Goal: Task Accomplishment & Management: Complete application form

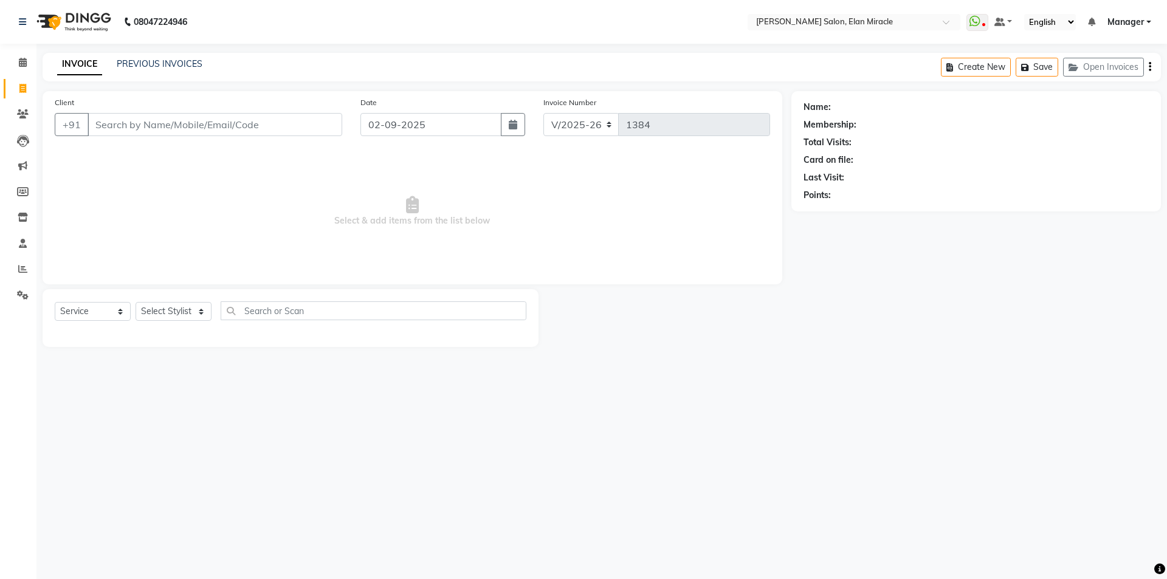
select select "7738"
select select "service"
click at [974, 21] on icon at bounding box center [974, 21] width 11 height 12
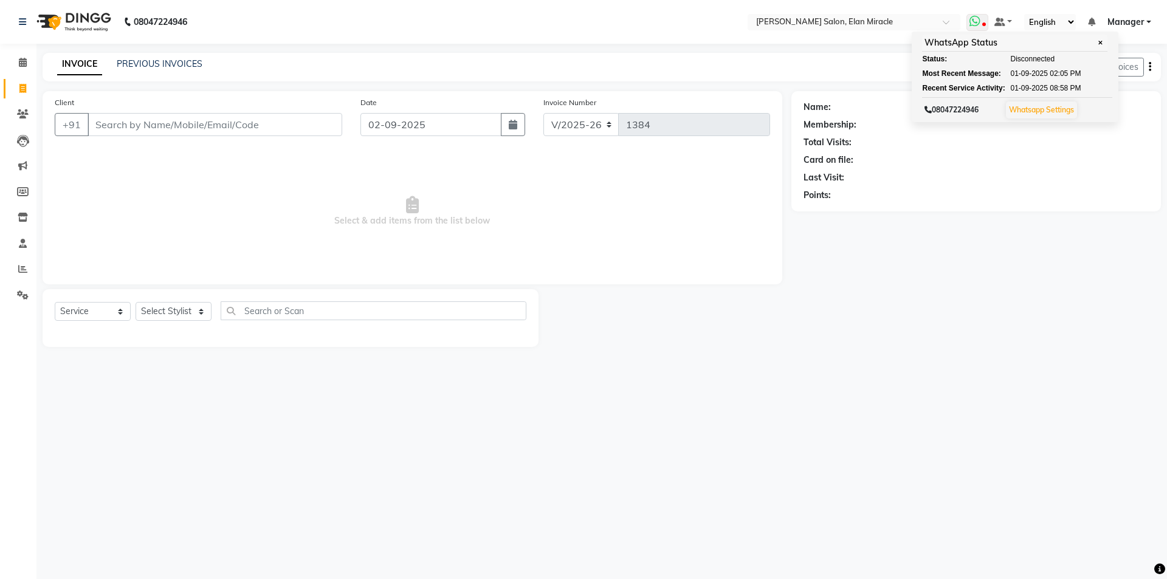
click at [1059, 111] on link "Whatsapp Settings" at bounding box center [1041, 109] width 65 height 9
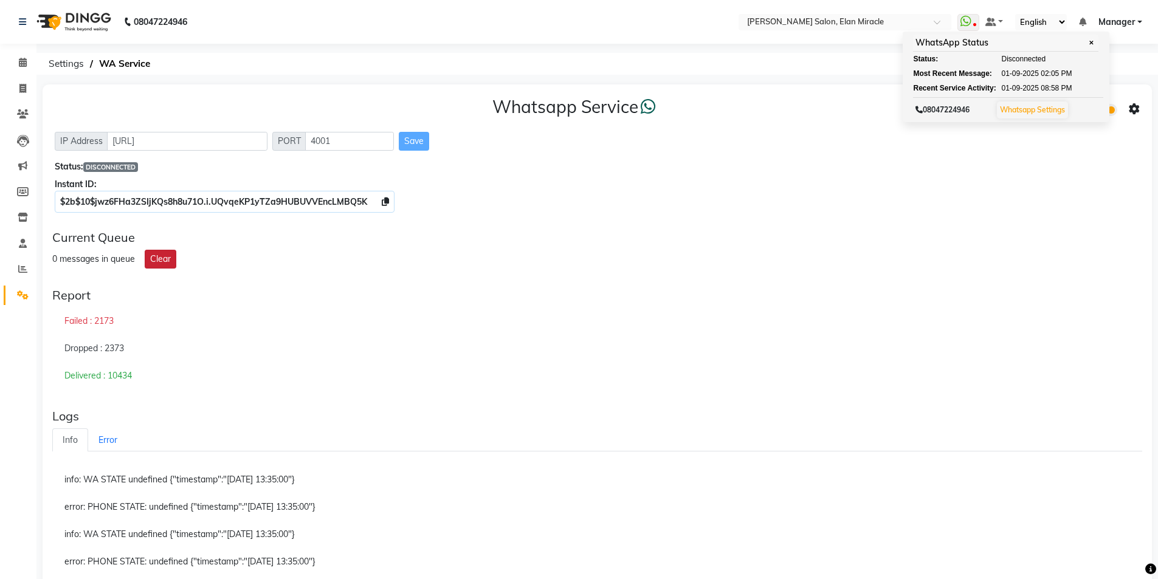
click at [160, 260] on button "Clear" at bounding box center [161, 259] width 32 height 19
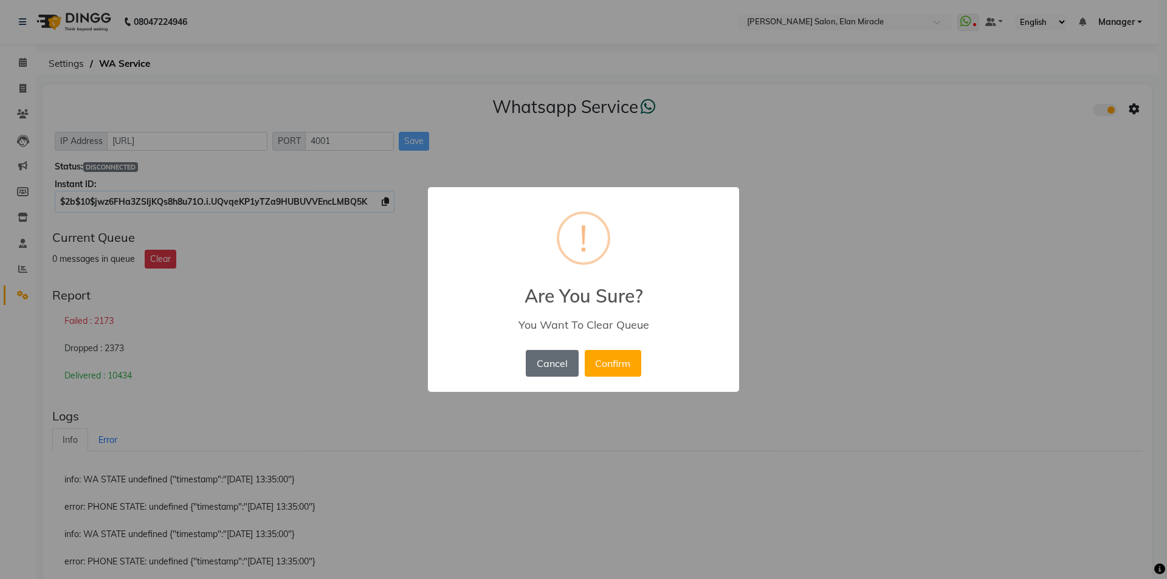
click at [556, 359] on button "Cancel" at bounding box center [552, 363] width 52 height 27
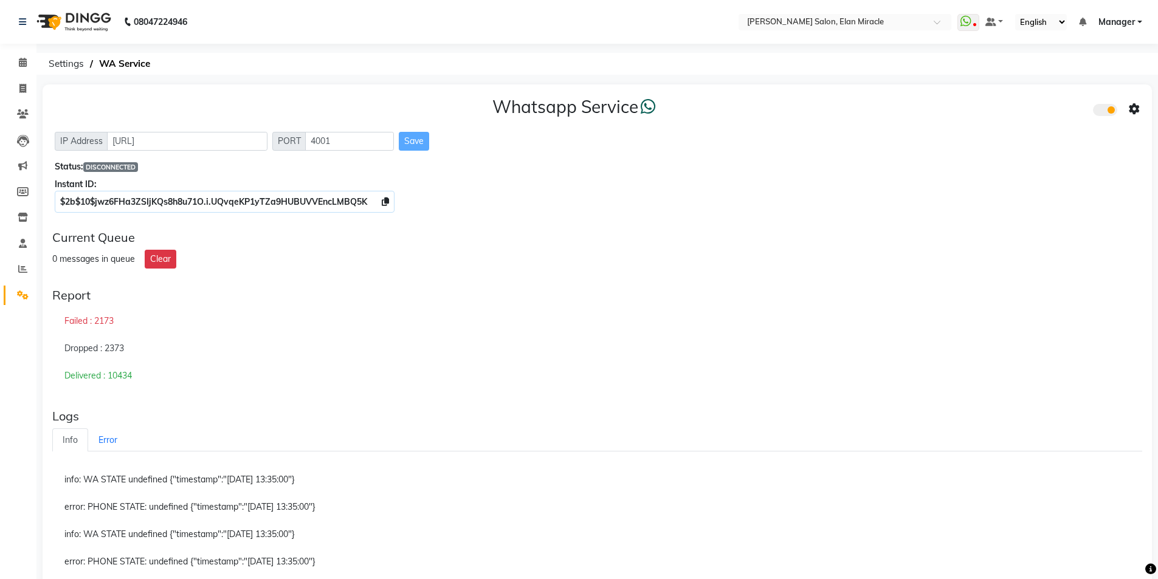
click at [1137, 105] on icon at bounding box center [1134, 109] width 11 height 11
click at [1024, 89] on div "Whatsapp Settings" at bounding box center [1046, 96] width 139 height 15
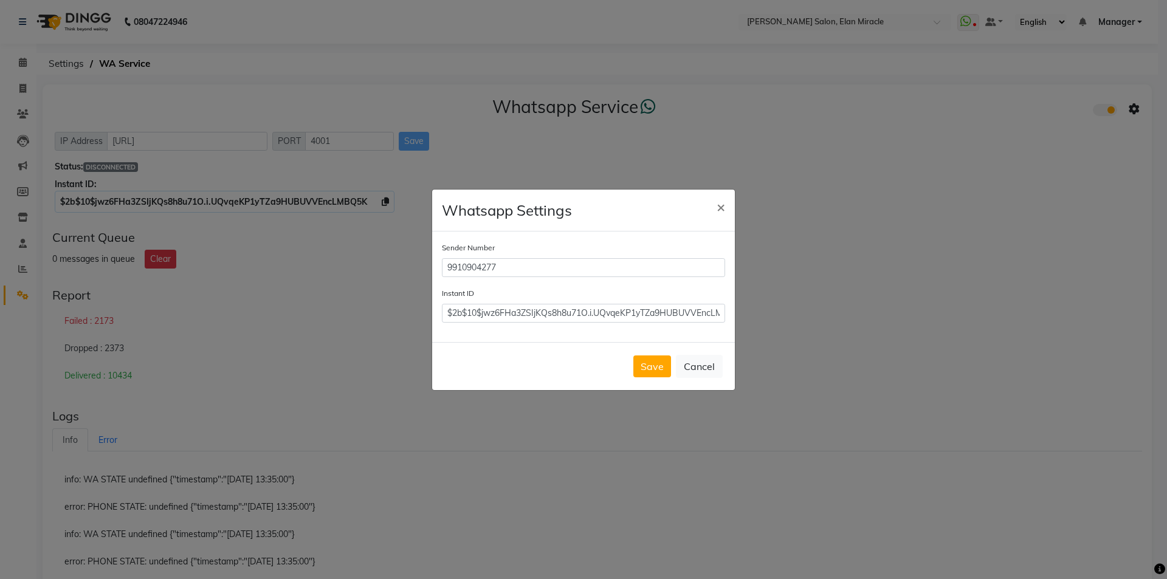
click at [653, 366] on button "Save" at bounding box center [652, 367] width 38 height 22
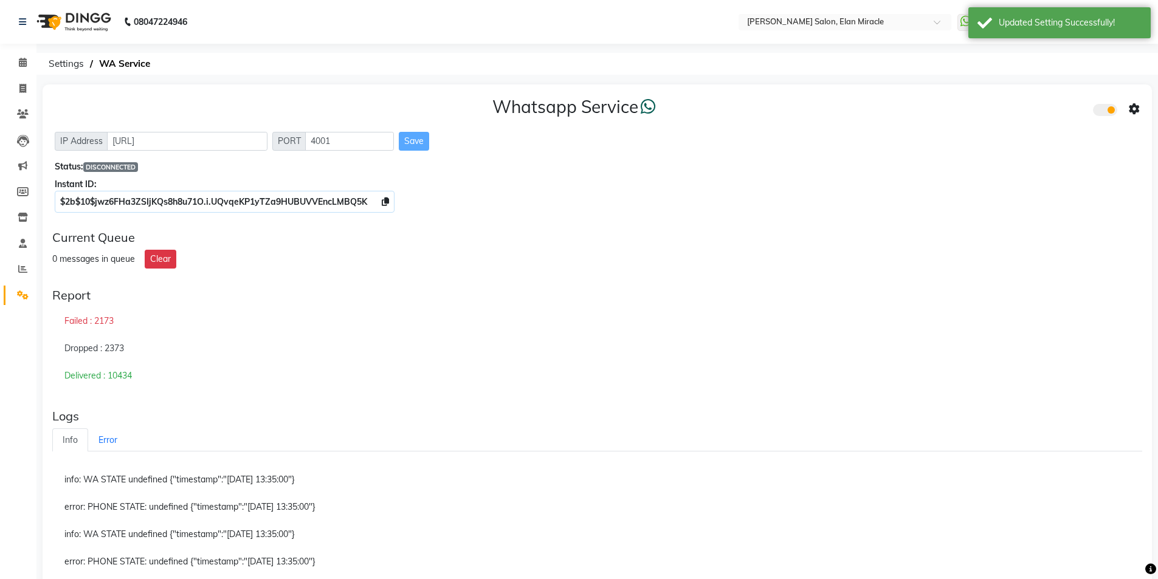
click at [812, 241] on div "Current Queue" at bounding box center [597, 237] width 1090 height 15
click at [962, 21] on icon at bounding box center [965, 21] width 11 height 12
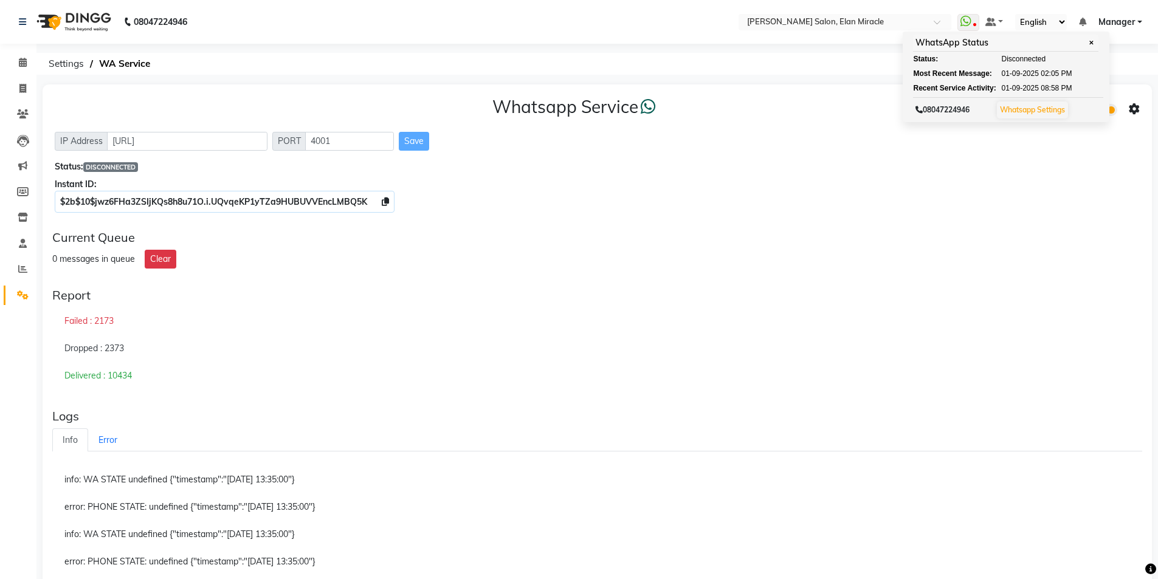
click at [816, 247] on div "Current Queue 0 messages in queue Clear" at bounding box center [597, 249] width 1100 height 48
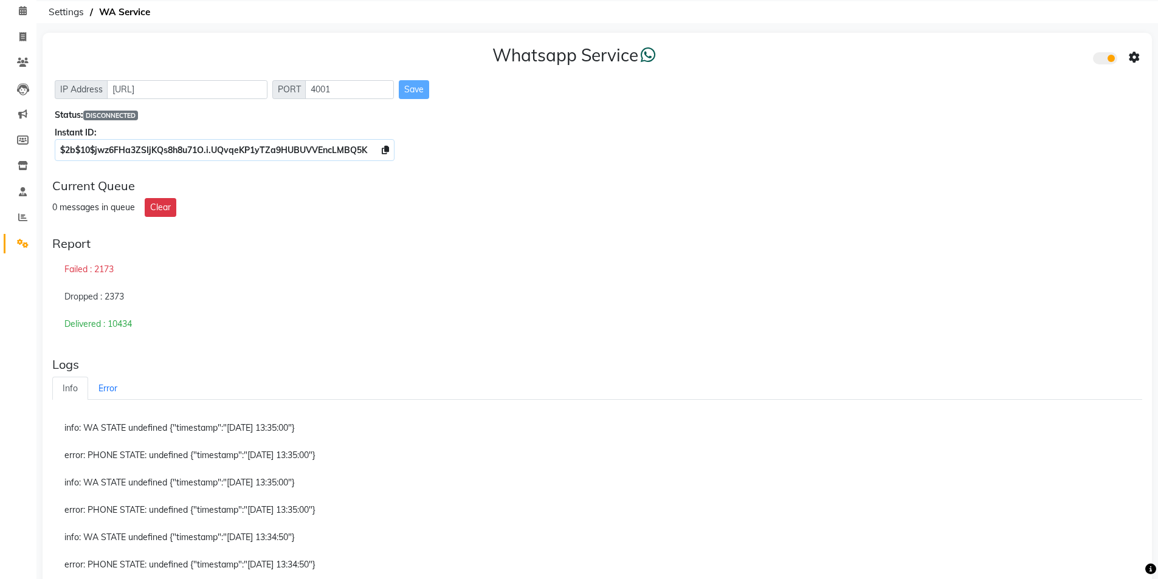
scroll to position [122, 0]
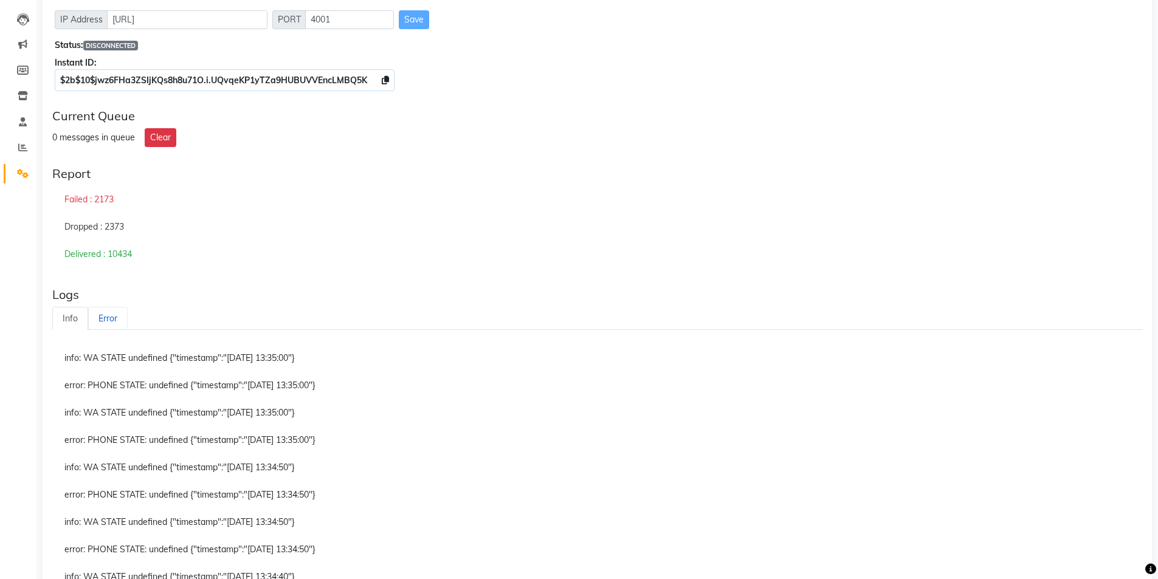
click at [112, 318] on link "Error" at bounding box center [108, 319] width 40 height 24
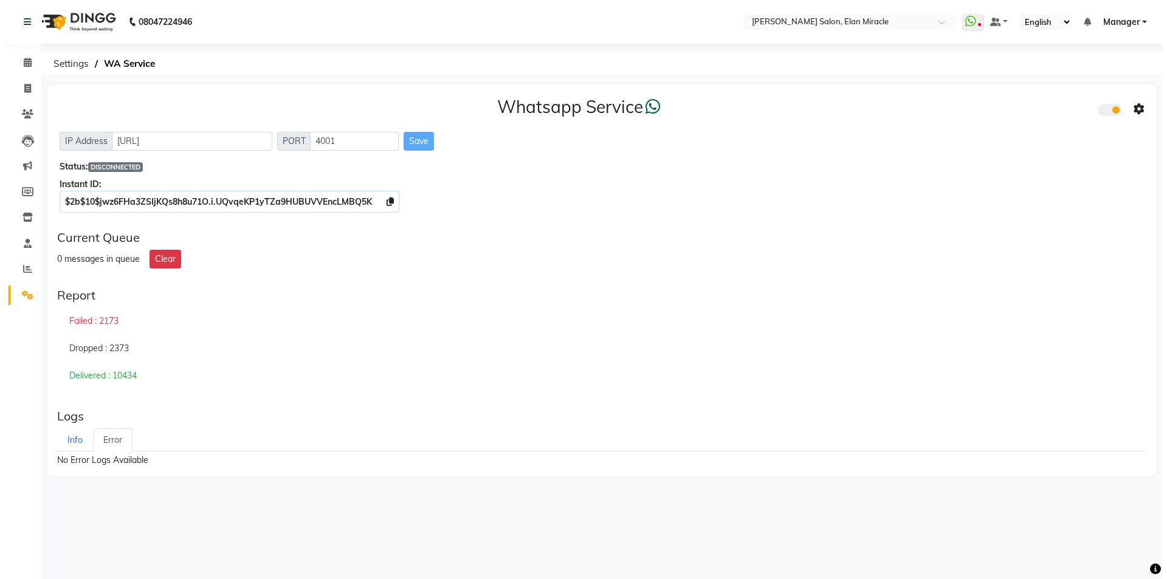
scroll to position [0, 0]
click at [68, 441] on link "Info" at bounding box center [70, 441] width 36 height 24
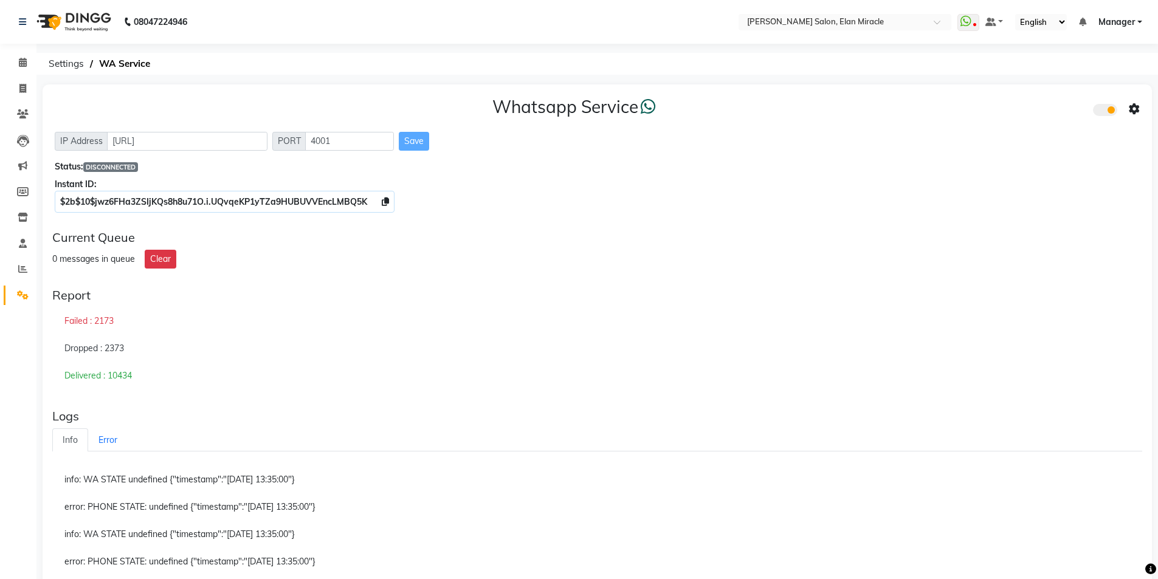
click at [1136, 111] on icon at bounding box center [1134, 109] width 11 height 11
click at [1024, 102] on div "Whatsapp Settings" at bounding box center [1046, 96] width 139 height 15
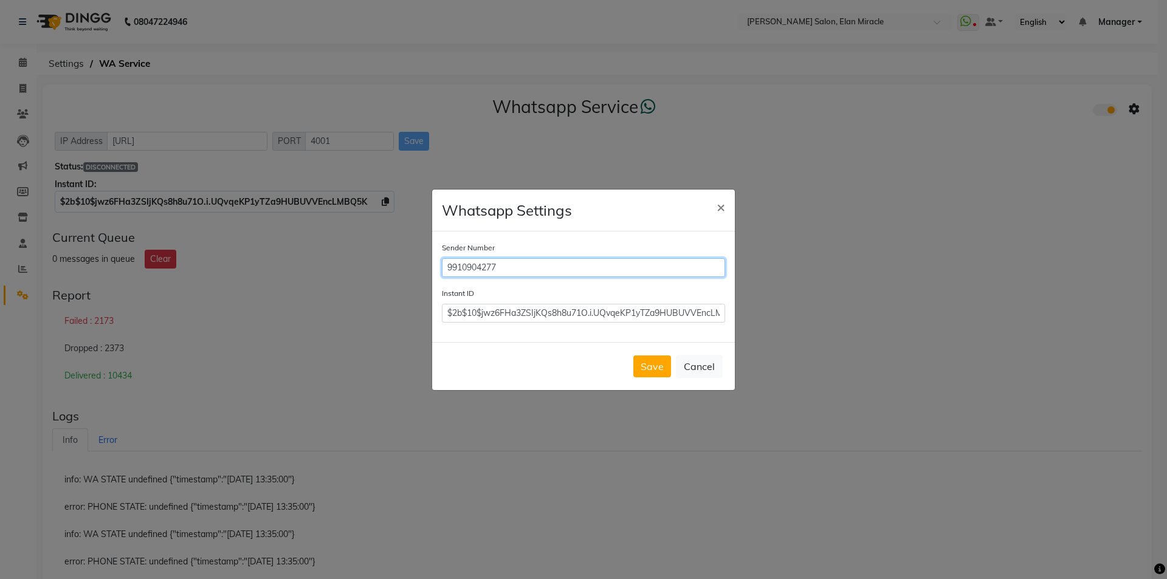
click at [645, 264] on input "9910904277" at bounding box center [583, 267] width 283 height 19
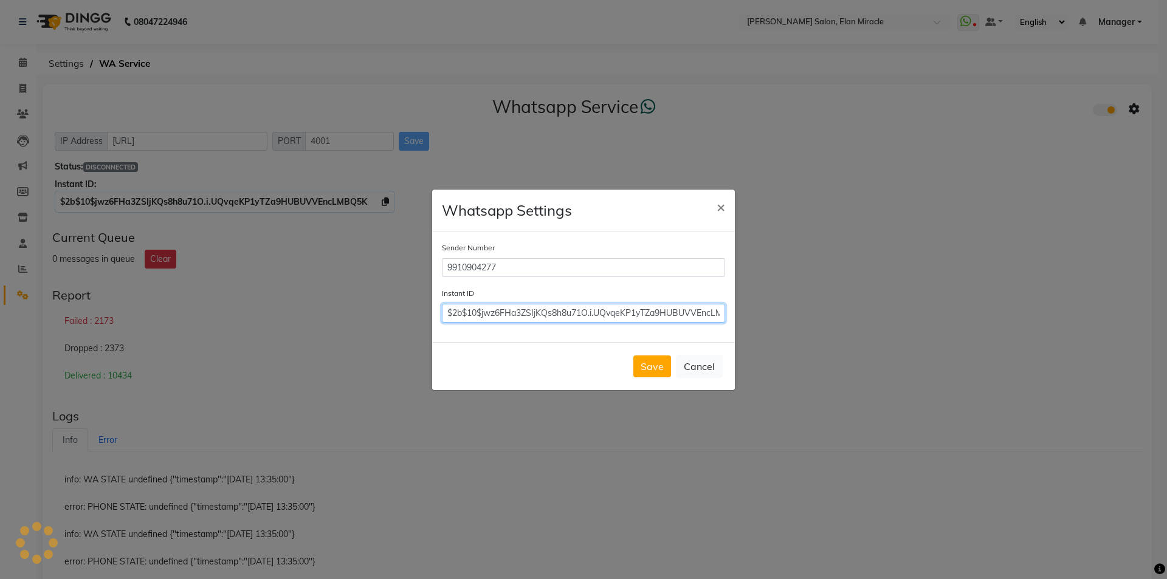
click at [705, 305] on input "$2b$10$jwz6FHa3ZSIjKQs8h8u71O.i.UQvqeKP1yTZa9HUBUVVEncLMBQ5K" at bounding box center [583, 313] width 283 height 19
click at [650, 373] on button "Save" at bounding box center [652, 367] width 38 height 22
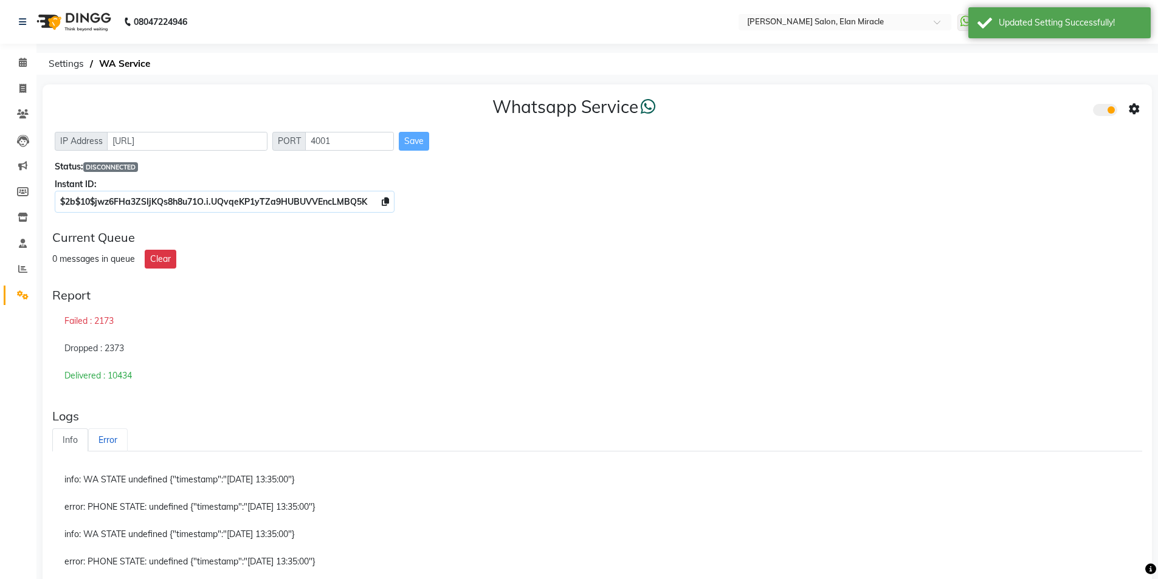
click at [109, 442] on link "Error" at bounding box center [108, 441] width 40 height 24
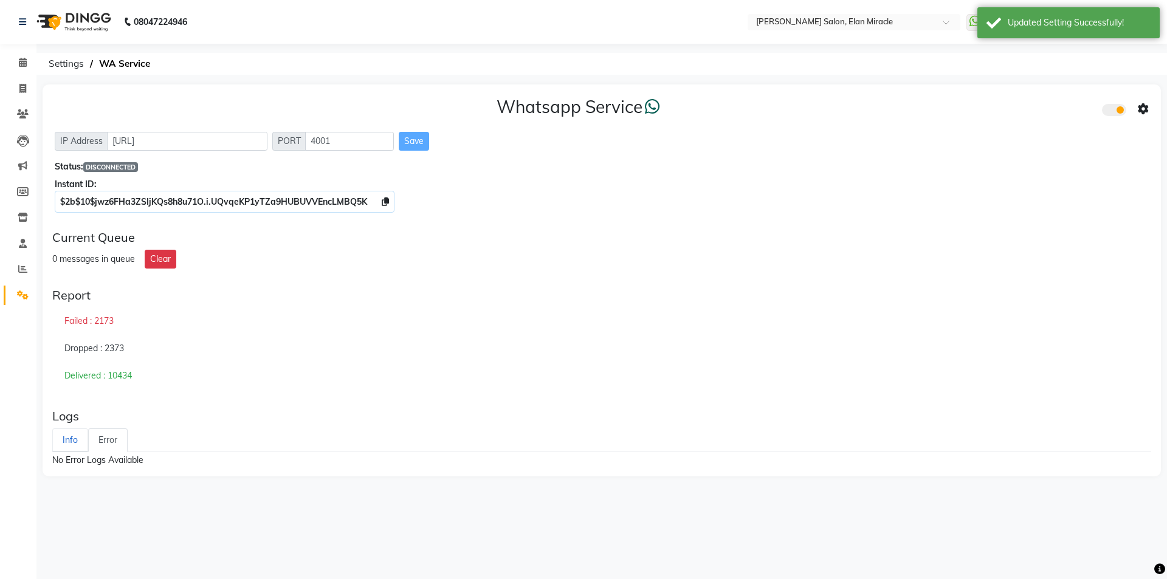
click at [74, 442] on link "Info" at bounding box center [70, 441] width 36 height 24
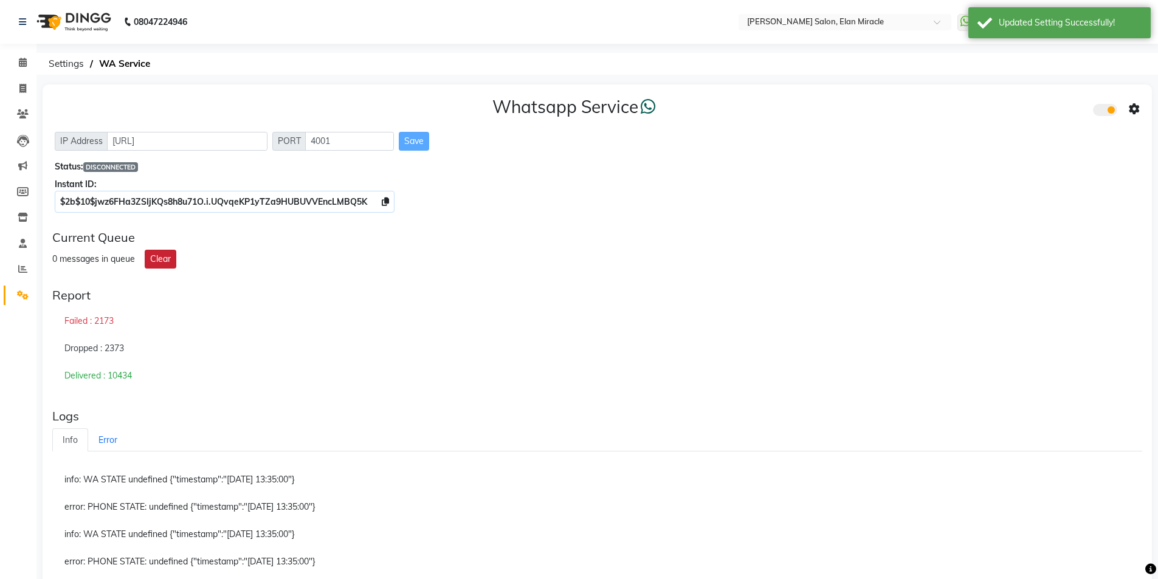
click at [165, 258] on button "Clear" at bounding box center [161, 259] width 32 height 19
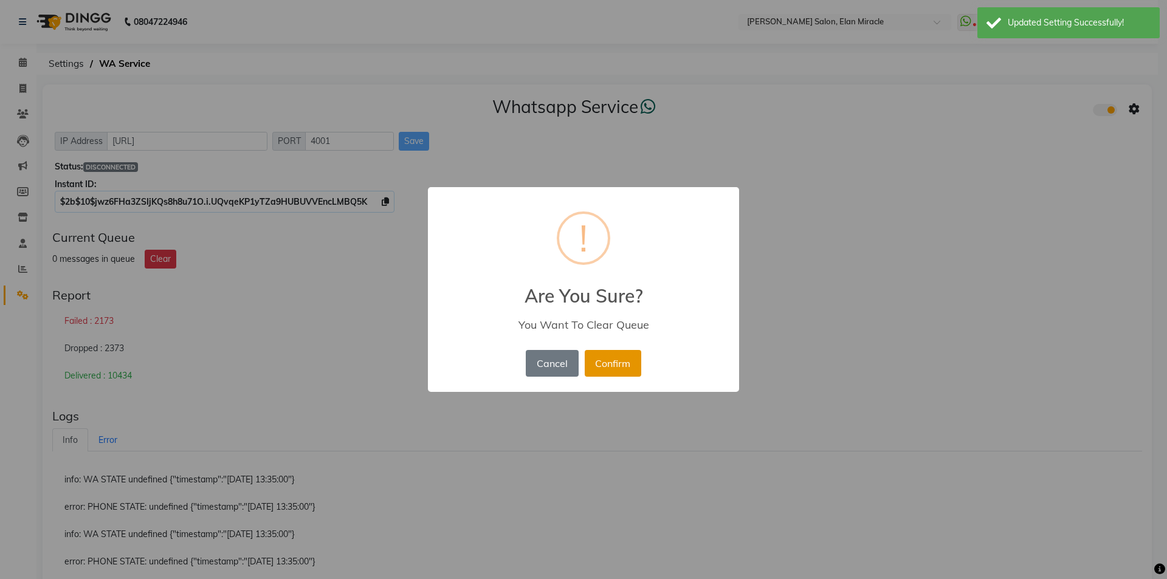
click at [607, 360] on button "Confirm" at bounding box center [613, 363] width 57 height 27
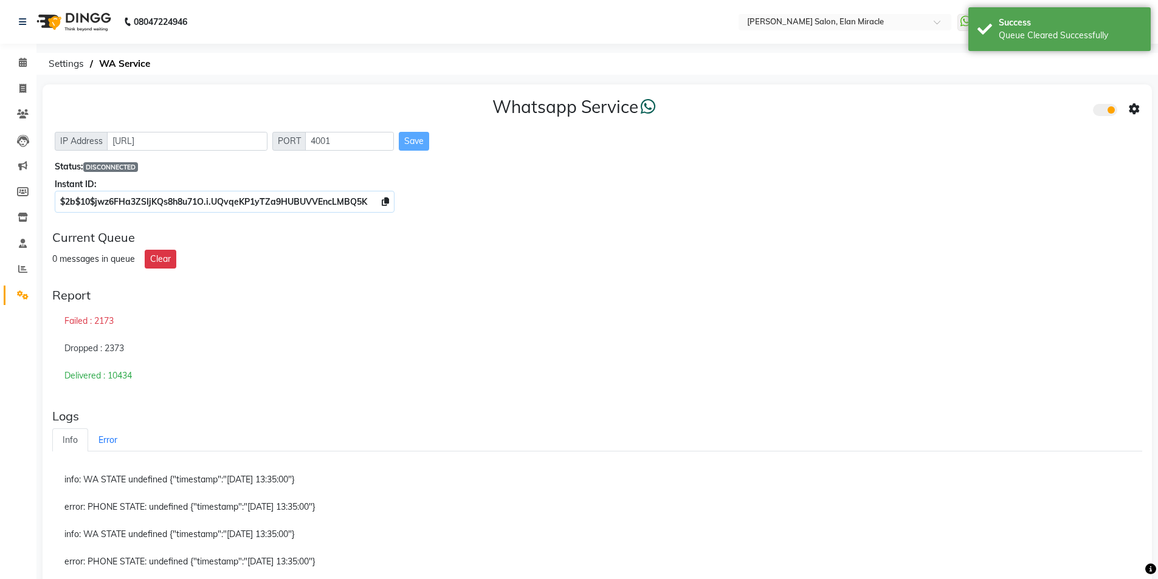
click at [1136, 111] on icon at bounding box center [1134, 109] width 11 height 11
click at [963, 300] on div "Report" at bounding box center [597, 295] width 1090 height 15
click at [18, 91] on span at bounding box center [22, 89] width 21 height 14
select select "7738"
select select "service"
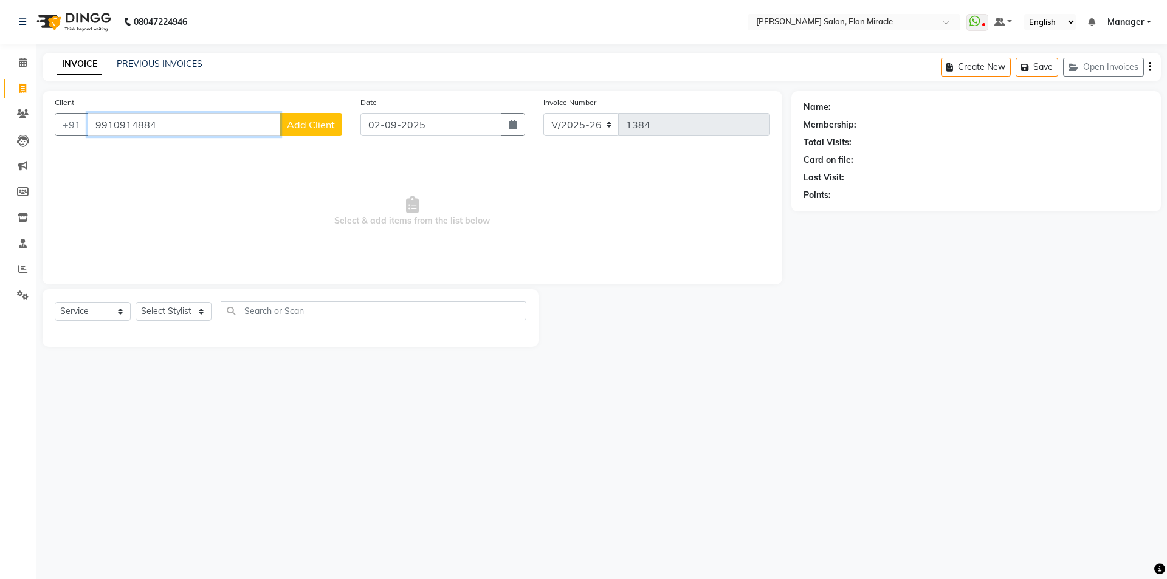
type input "9910914884"
click at [317, 128] on span "Add Client" at bounding box center [311, 125] width 48 height 12
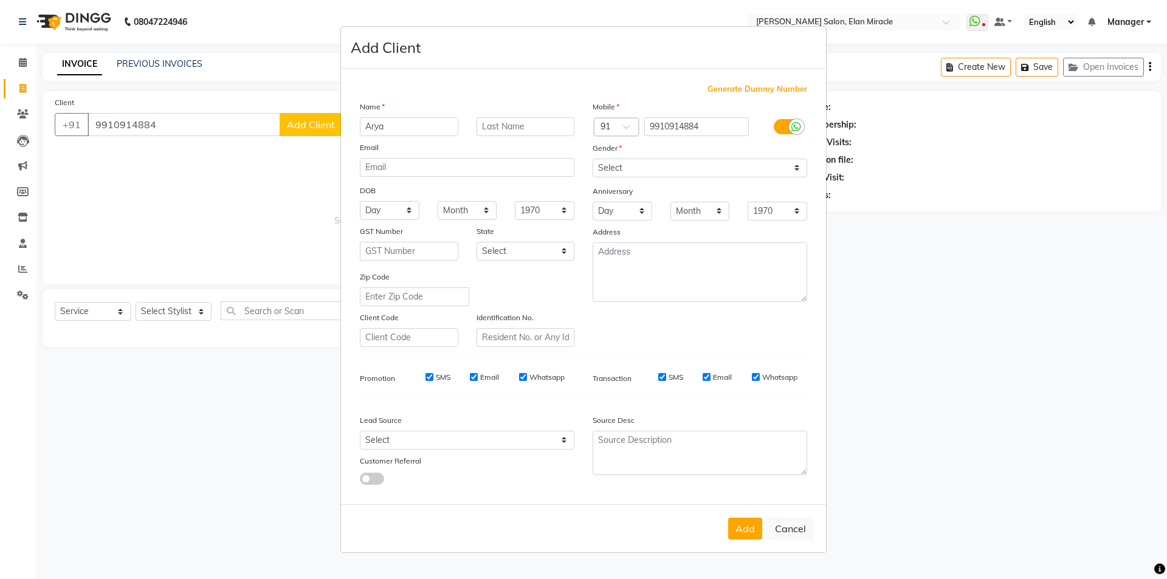
type input "Arya"
click at [689, 167] on select "Select Male Female Other Prefer Not To Say" at bounding box center [700, 168] width 215 height 19
select select "female"
click at [593, 159] on select "Select Male Female Other Prefer Not To Say" at bounding box center [700, 168] width 215 height 19
click at [737, 523] on button "Add" at bounding box center [745, 529] width 34 height 22
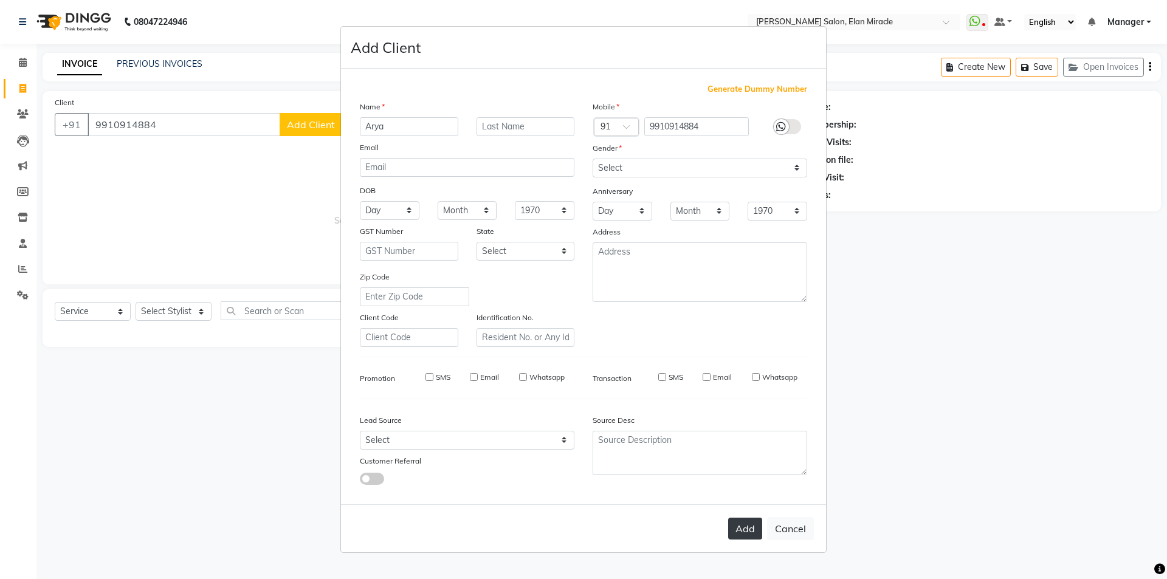
select select
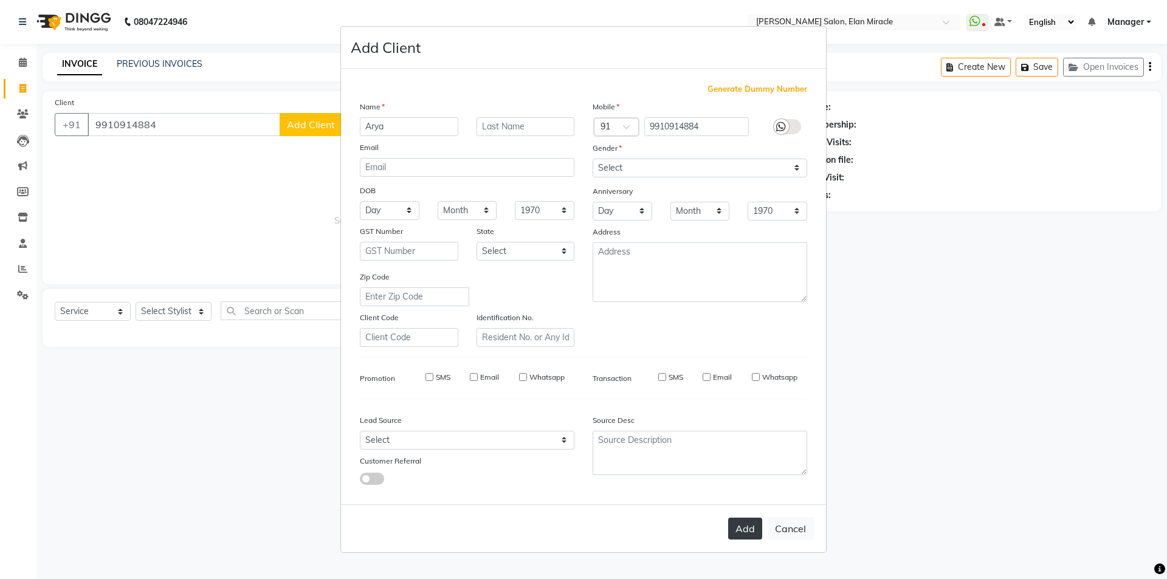
select select
checkbox input "false"
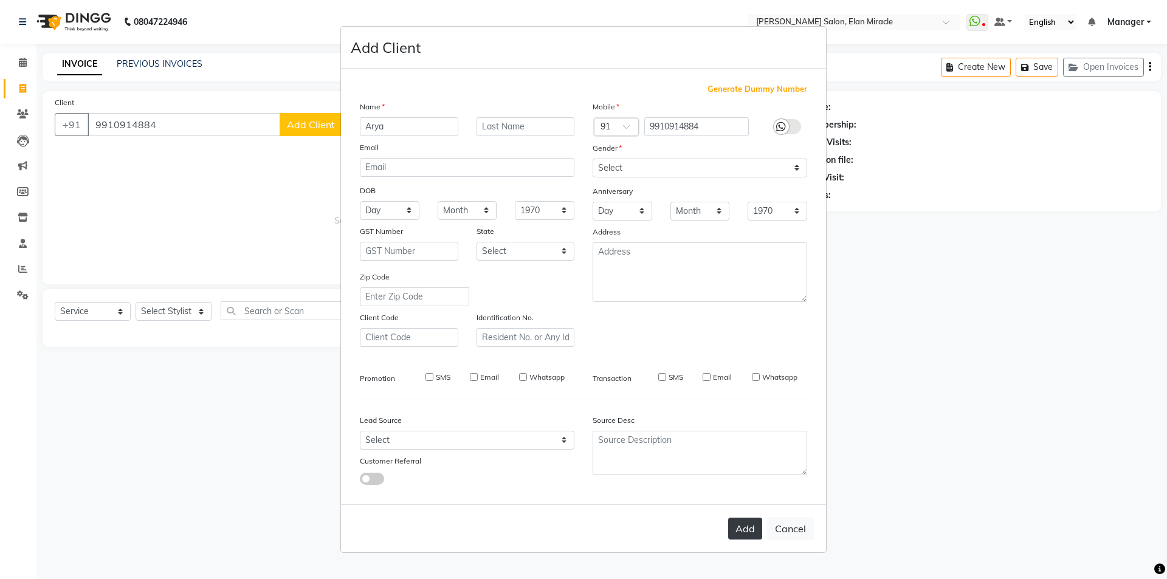
checkbox input "false"
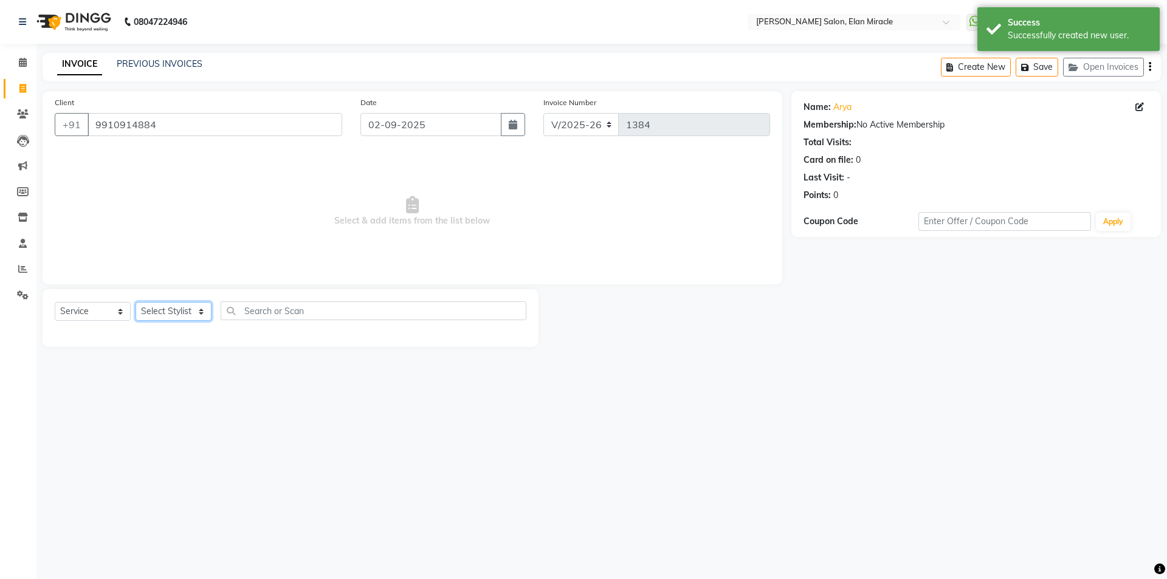
click at [165, 318] on select "Select Stylist [PERSON_NAME] ANKIT [PERSON_NAME] [PERSON_NAME] Manager [PERSON_…" at bounding box center [174, 311] width 76 height 19
select select "69362"
click at [136, 302] on select "Select Stylist [PERSON_NAME] ANKIT [PERSON_NAME] [PERSON_NAME] Manager [PERSON_…" at bounding box center [174, 311] width 76 height 19
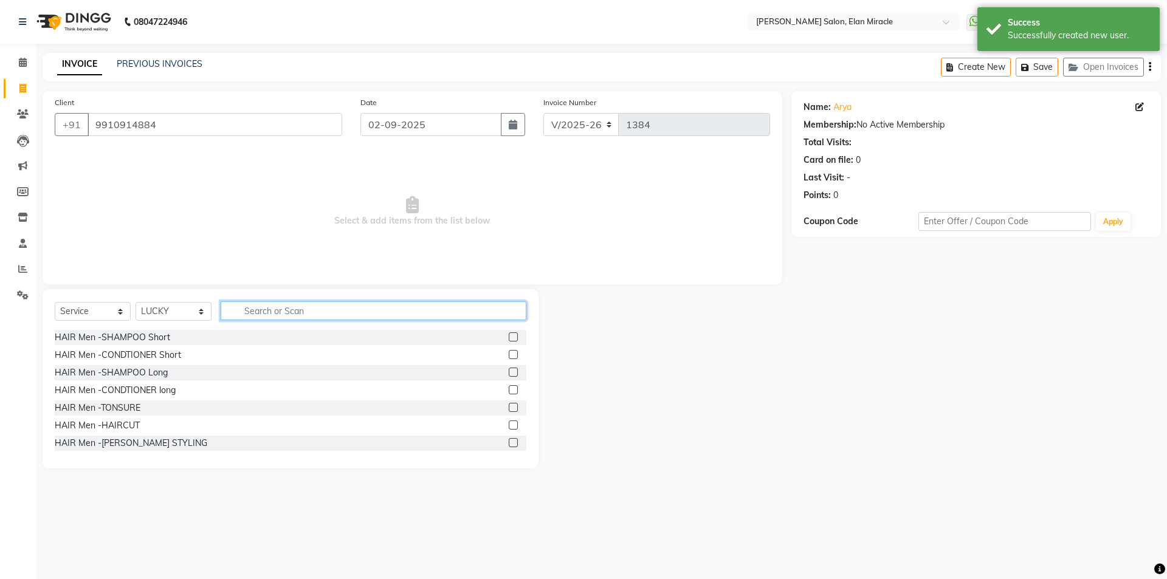
click at [261, 315] on input "text" at bounding box center [374, 310] width 306 height 19
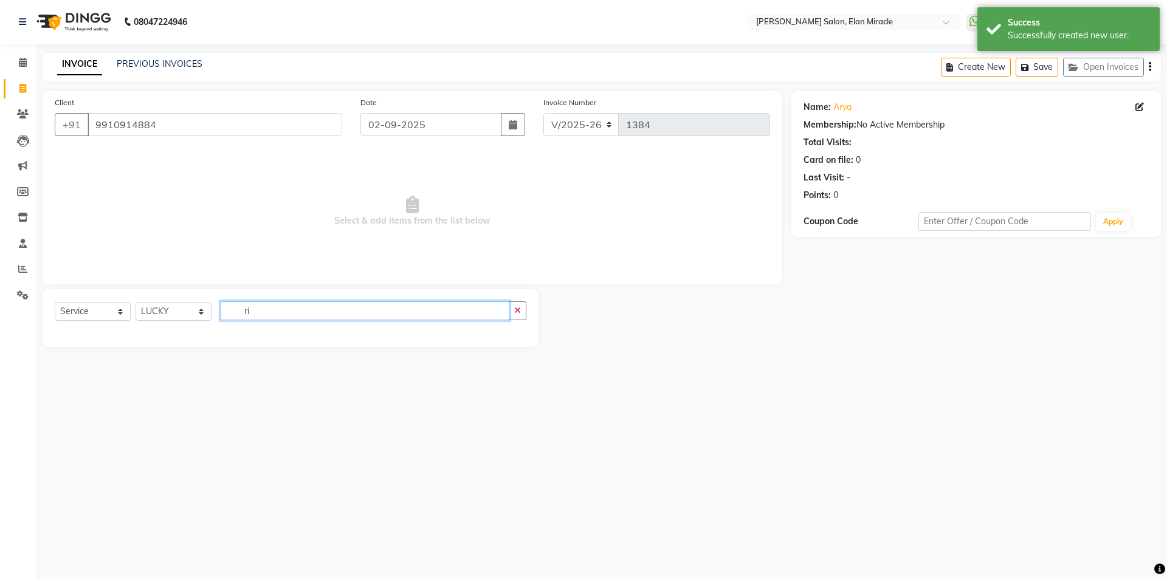
type input "r"
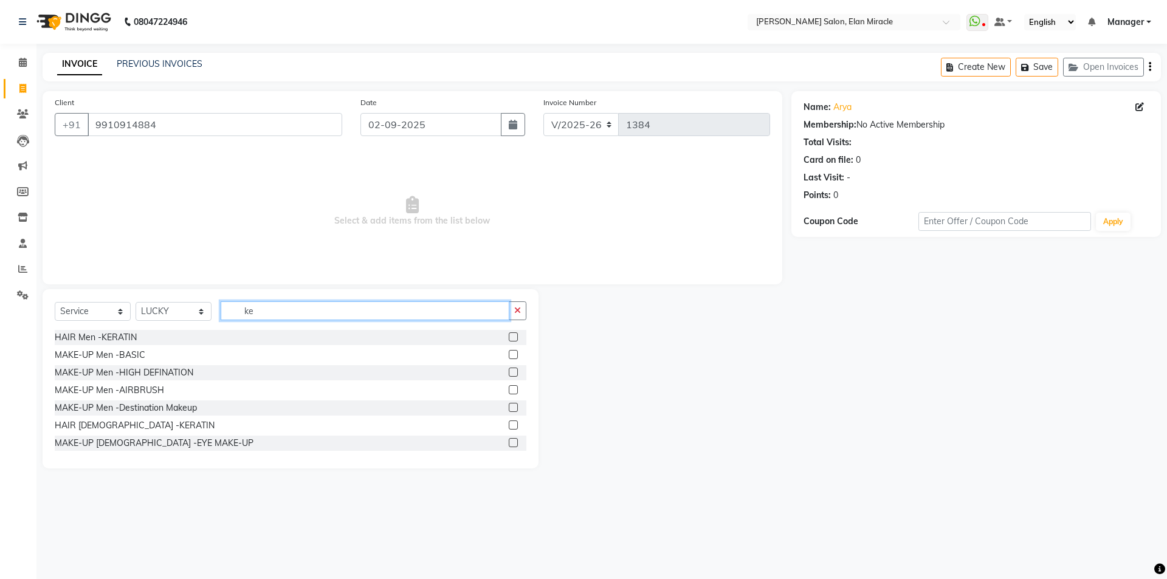
type input "k"
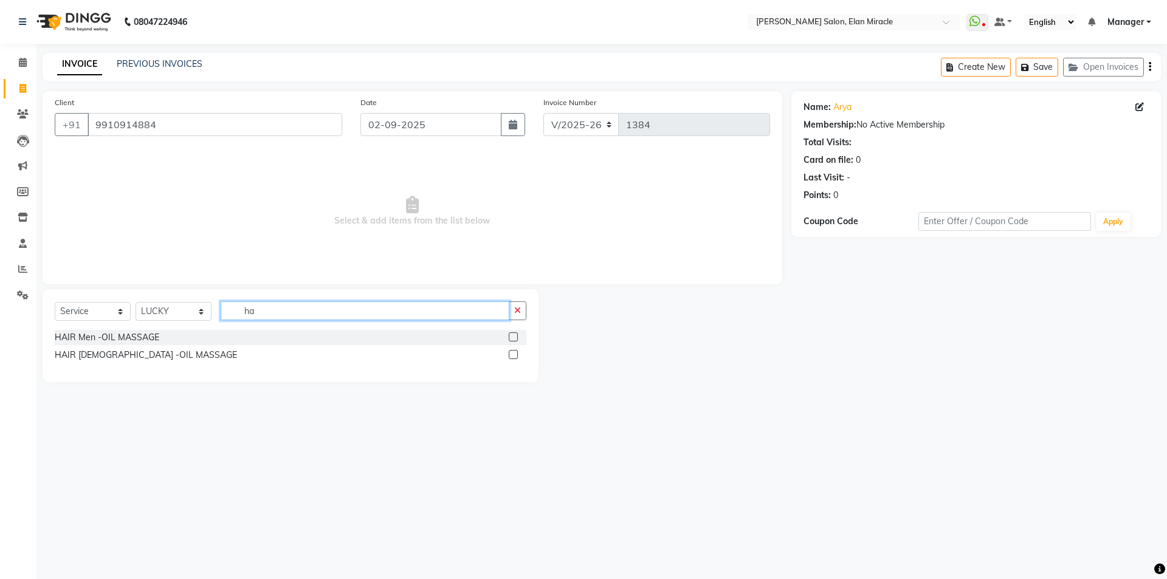
type input "h"
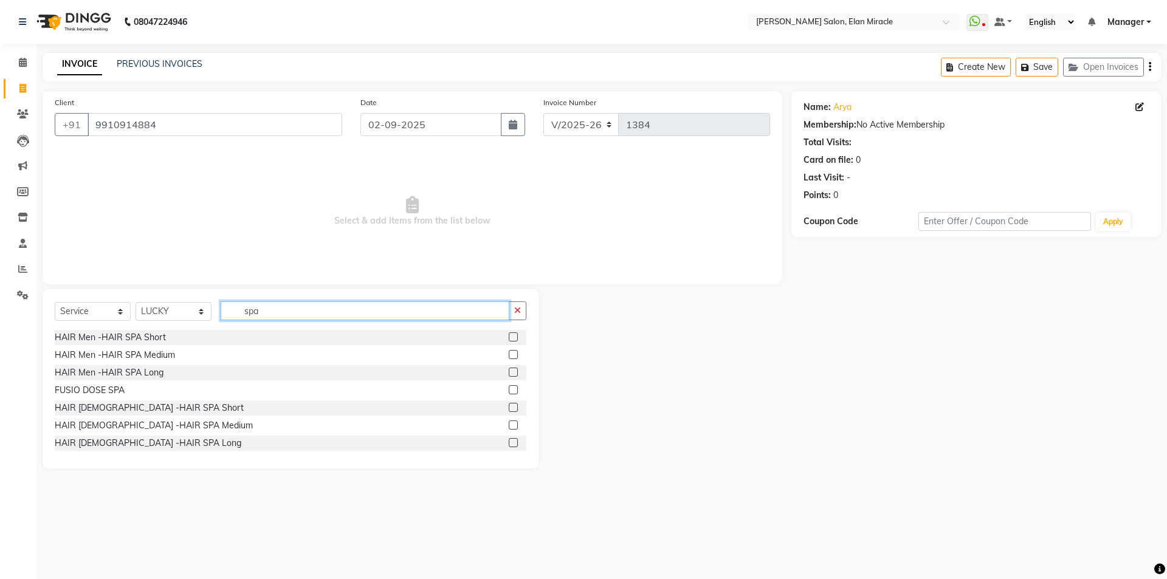
scroll to position [2, 0]
type input "spa"
click at [509, 424] on label at bounding box center [513, 423] width 9 height 9
click at [509, 424] on input "checkbox" at bounding box center [513, 424] width 8 height 8
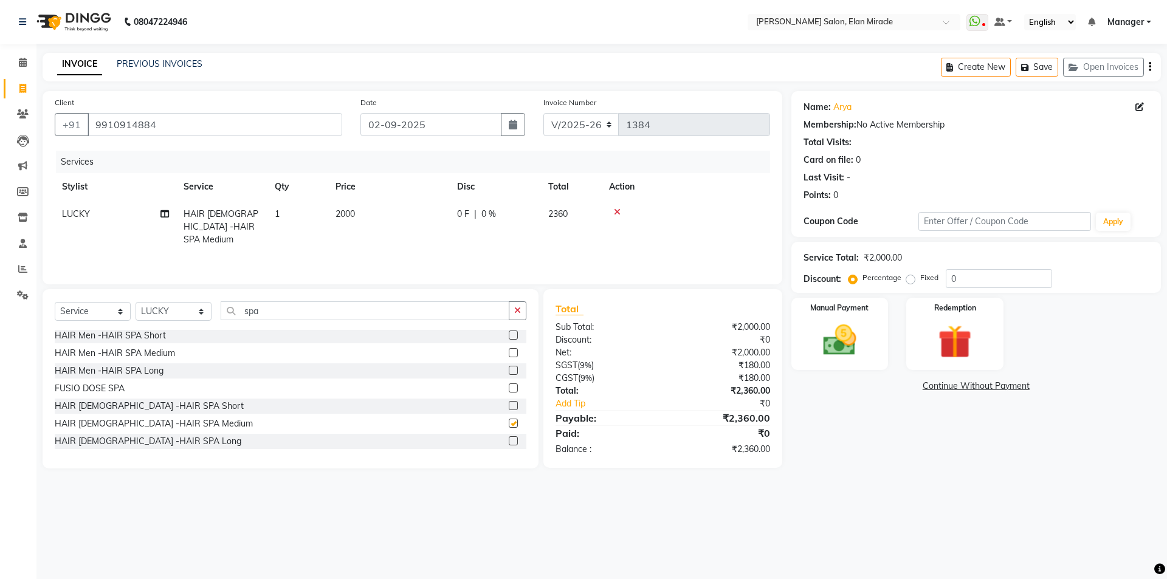
checkbox input "false"
click at [509, 441] on label at bounding box center [513, 440] width 9 height 9
click at [509, 441] on input "checkbox" at bounding box center [513, 442] width 8 height 8
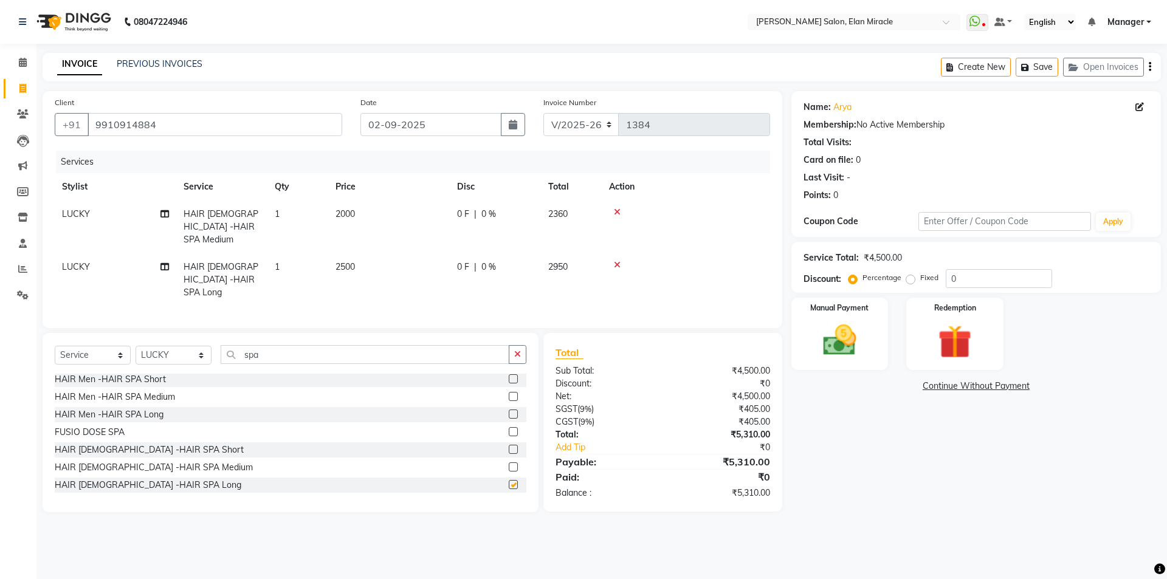
checkbox input "false"
click at [622, 210] on div at bounding box center [686, 212] width 154 height 9
click at [616, 208] on icon at bounding box center [617, 212] width 7 height 9
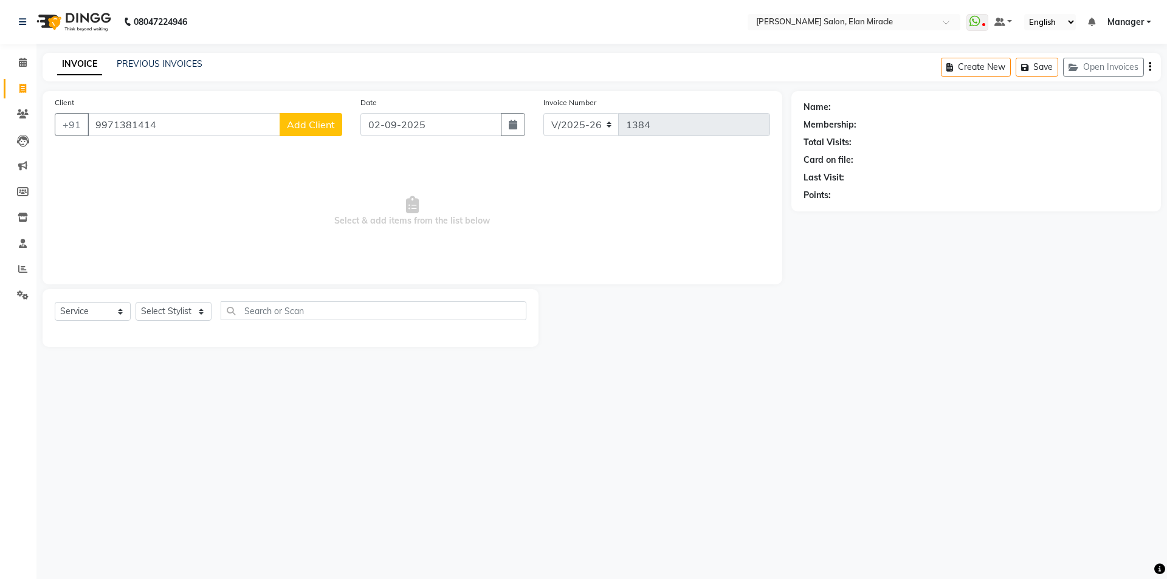
select select "7738"
select select "service"
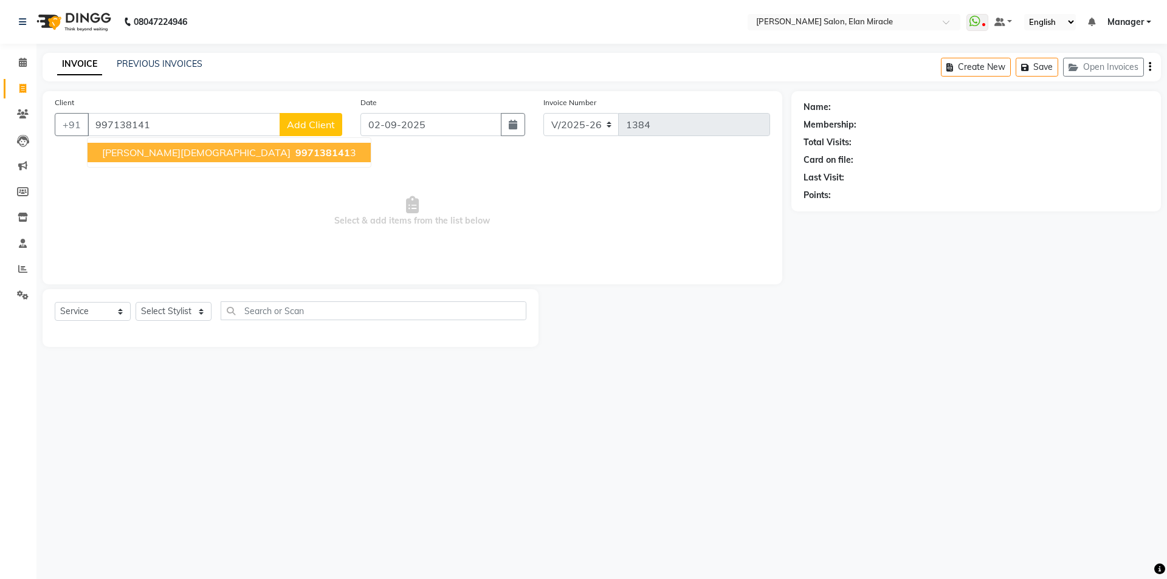
click at [295, 153] on span "997138141" at bounding box center [322, 152] width 55 height 12
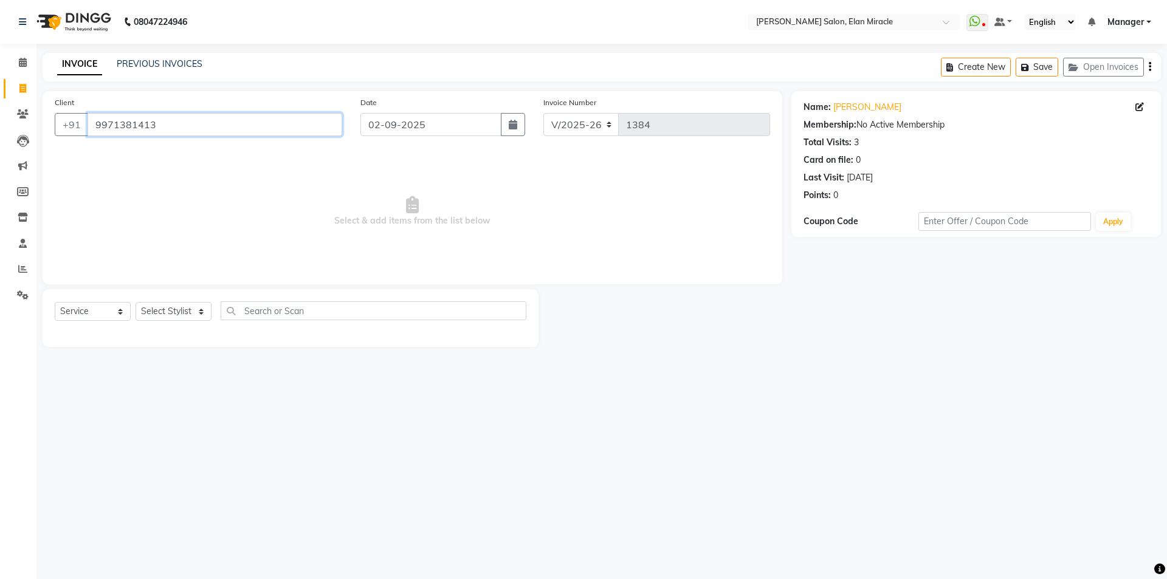
click at [182, 128] on input "9971381413" at bounding box center [215, 124] width 255 height 23
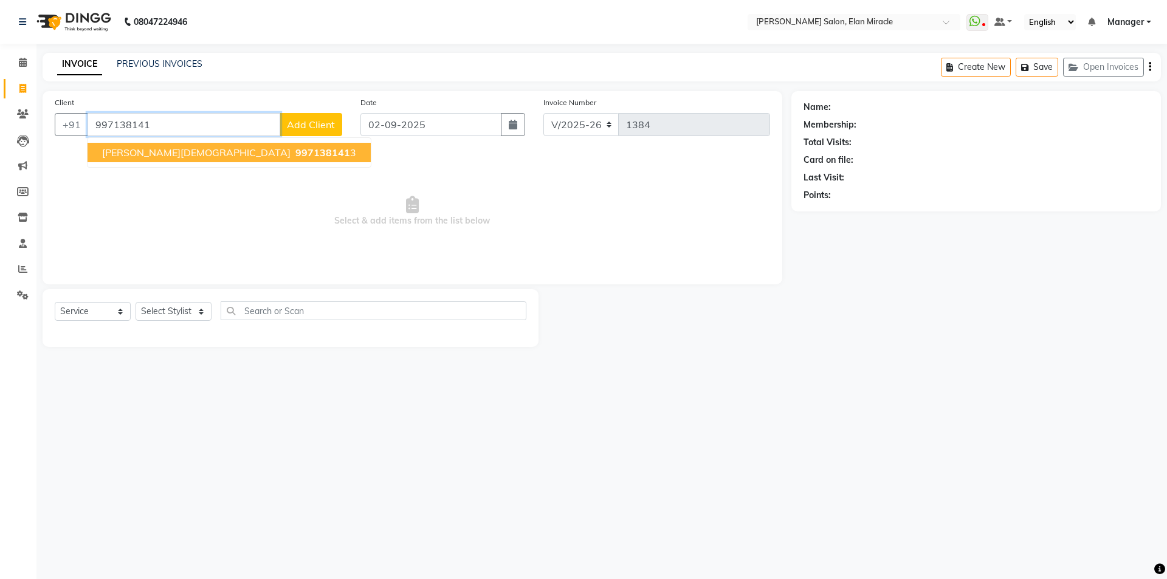
click at [295, 150] on span "997138141" at bounding box center [322, 152] width 55 height 12
type input "9971381413"
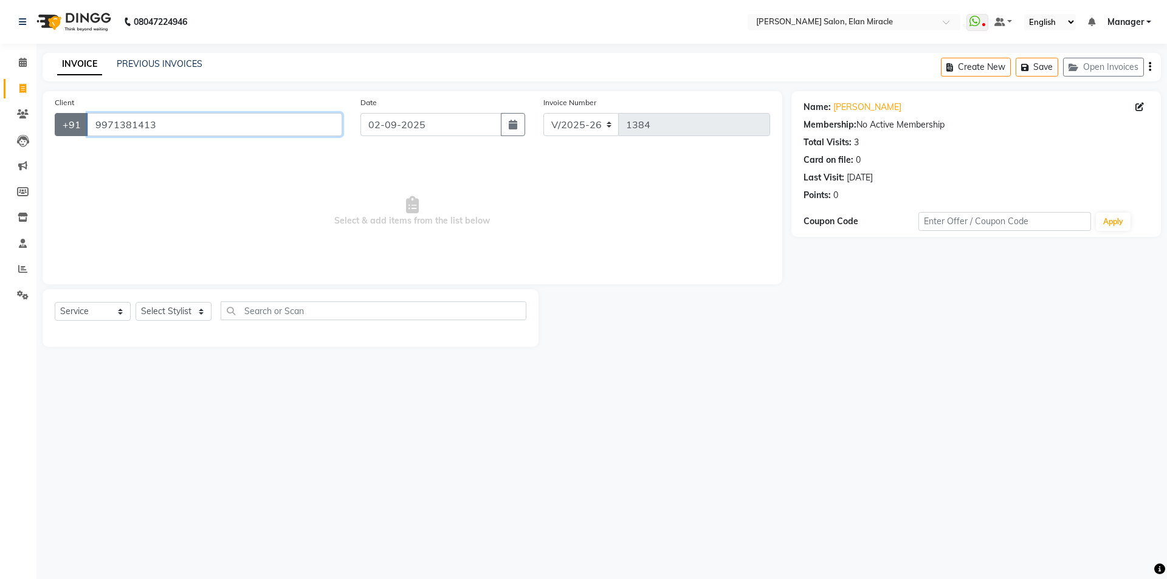
drag, startPoint x: 191, startPoint y: 115, endPoint x: 83, endPoint y: 114, distance: 108.8
click at [83, 114] on div "+91 9971381413" at bounding box center [198, 124] width 287 height 23
click at [156, 68] on link "PREVIOUS INVOICES" at bounding box center [160, 63] width 86 height 11
click at [151, 64] on link "PREVIOUS INVOICES" at bounding box center [160, 63] width 86 height 11
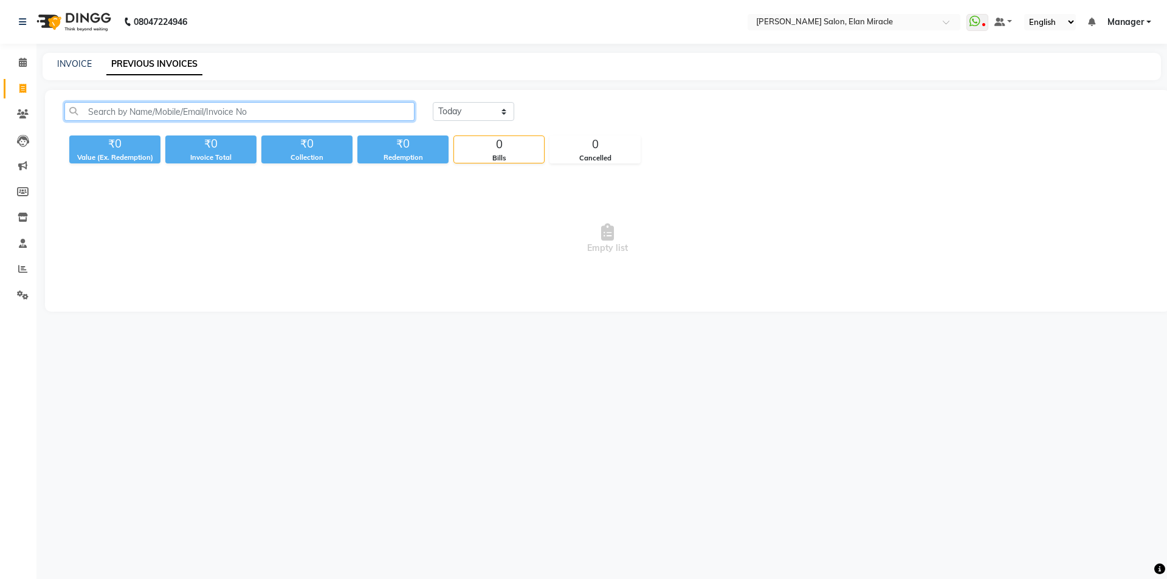
click at [284, 105] on input "text" at bounding box center [239, 111] width 350 height 19
paste input "9971381413"
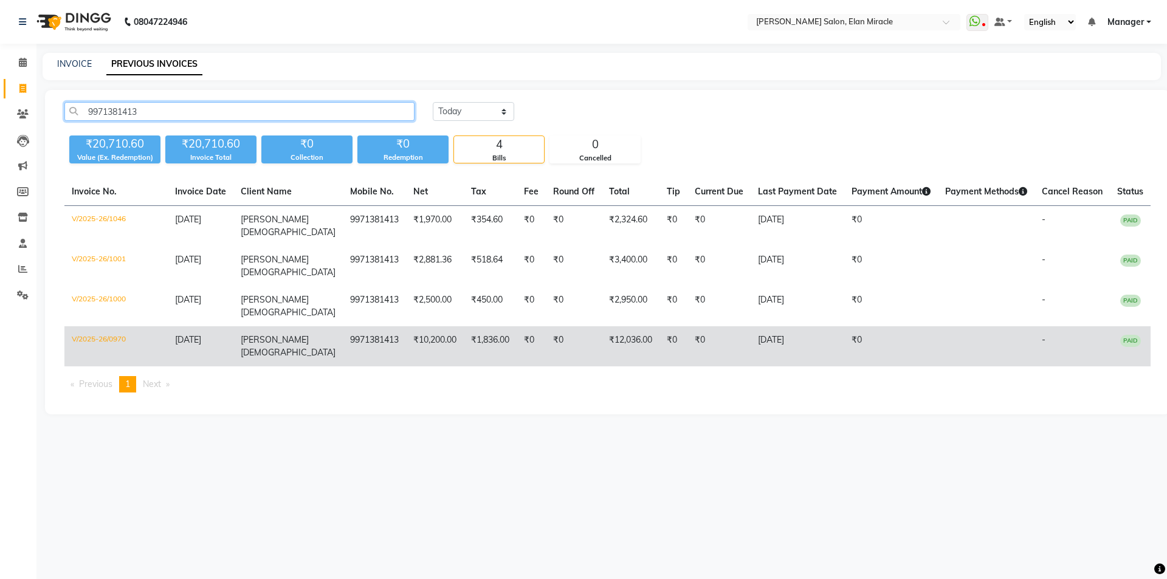
type input "9971381413"
click at [117, 326] on td "V/2025-26/0970" at bounding box center [115, 346] width 103 height 40
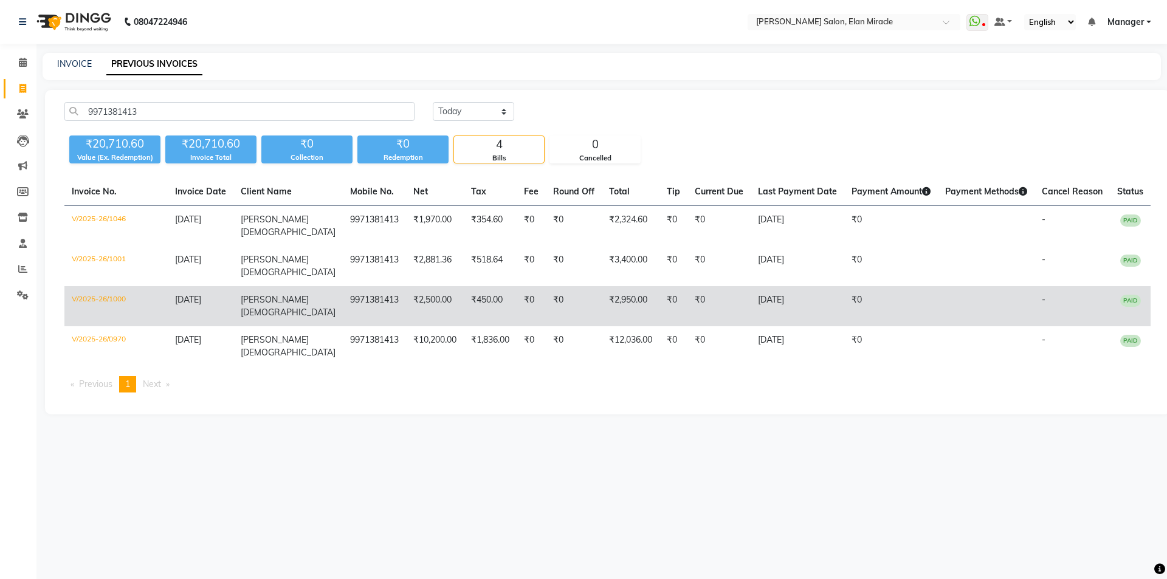
click at [106, 286] on td "V/2025-26/1000" at bounding box center [115, 306] width 103 height 40
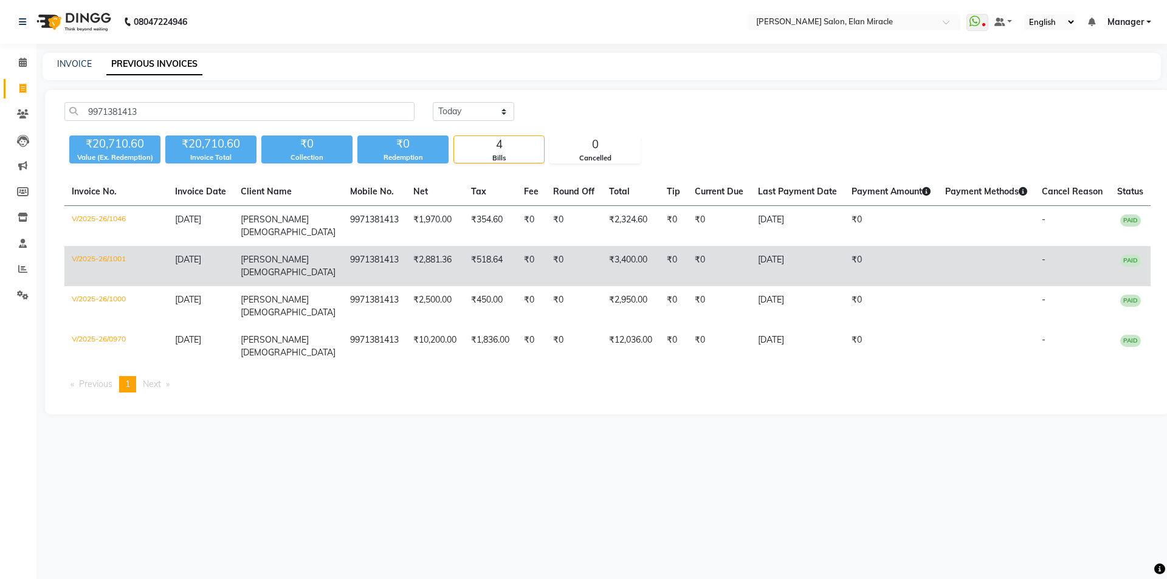
click at [99, 250] on td "V/2025-26/1001" at bounding box center [115, 266] width 103 height 40
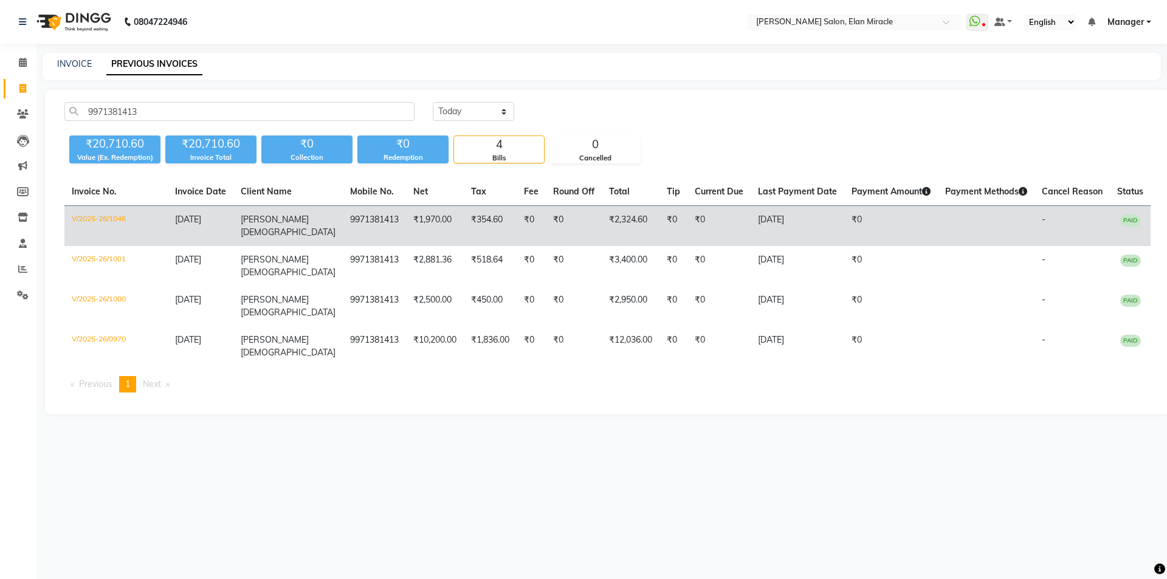
click at [96, 219] on td "V/2025-26/1046" at bounding box center [115, 226] width 103 height 41
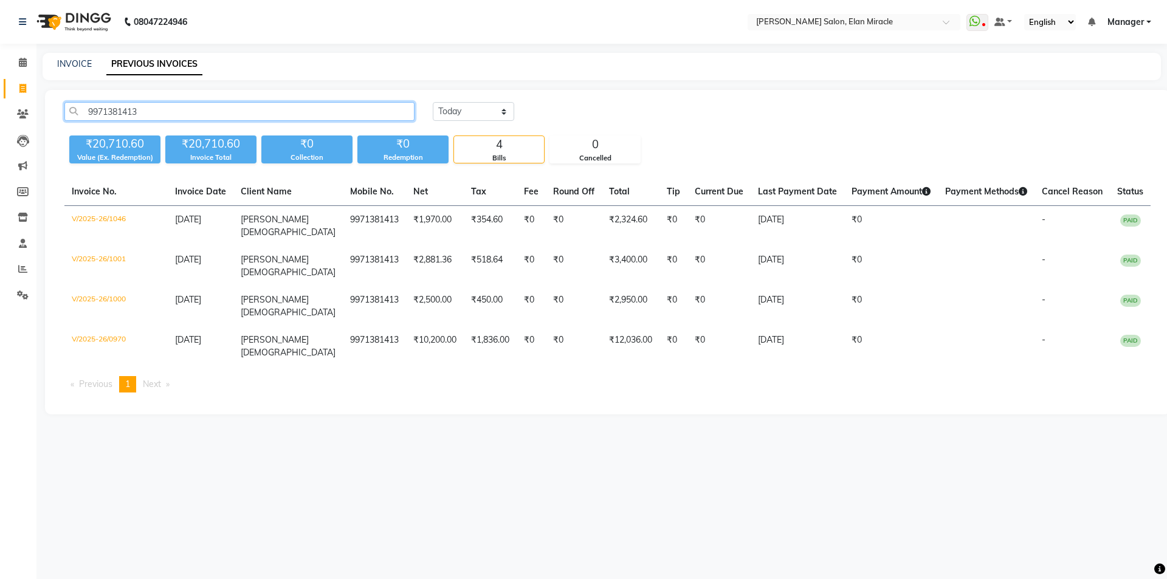
drag, startPoint x: 129, startPoint y: 104, endPoint x: 48, endPoint y: 100, distance: 81.6
click at [48, 100] on div "9971381413 Today Yesterday Custom Range ₹20,710.60 Value (Ex. Redemption) ₹20,7…" at bounding box center [607, 252] width 1125 height 325
click at [72, 57] on div "INVOICE PREVIOUS INVOICES" at bounding box center [602, 66] width 1118 height 27
click at [67, 60] on link "INVOICE" at bounding box center [74, 63] width 35 height 11
select select "7738"
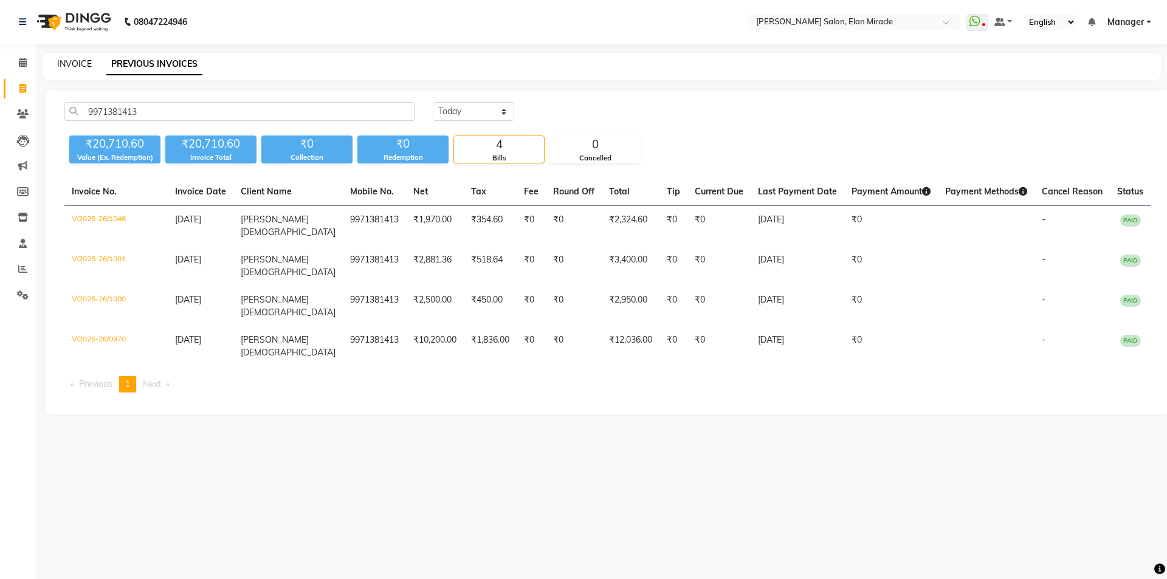
select select "service"
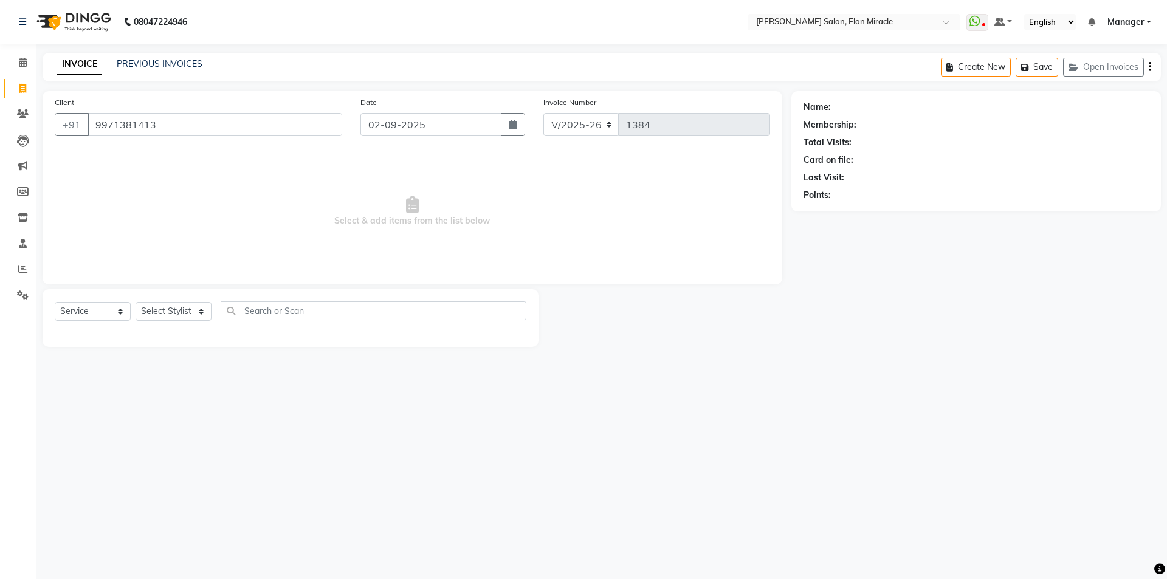
type input "9971381413"
click at [162, 308] on select "Select Stylist [PERSON_NAME] ANKIT [PERSON_NAME] [PERSON_NAME] Manager [PERSON_…" at bounding box center [174, 311] width 76 height 19
select select "81685"
click at [136, 302] on select "Select Stylist [PERSON_NAME] ANKIT [PERSON_NAME] [PERSON_NAME] Manager [PERSON_…" at bounding box center [174, 311] width 76 height 19
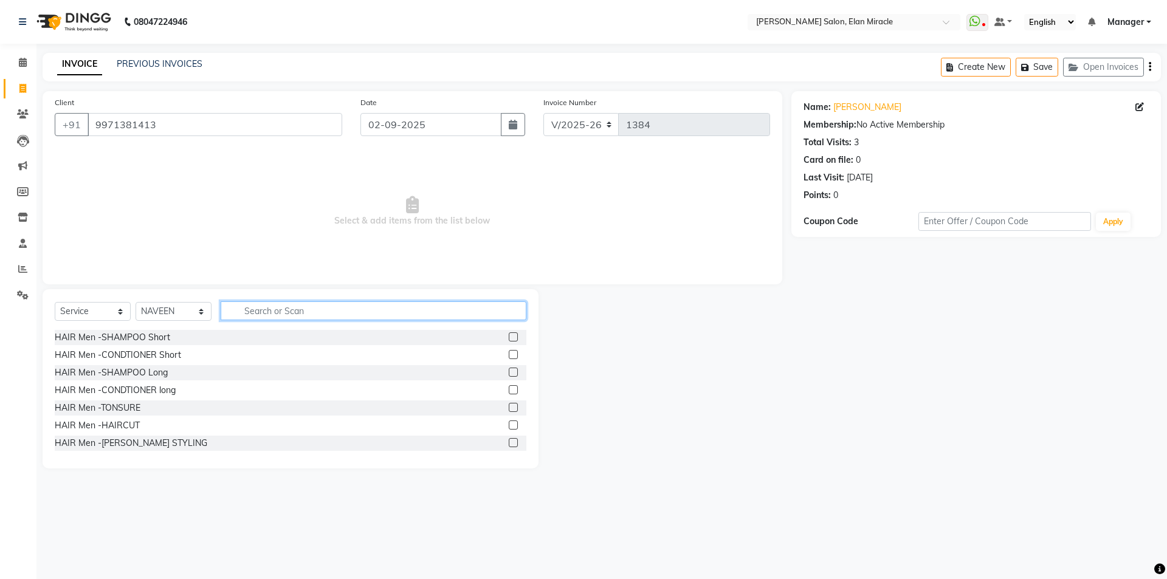
click at [306, 316] on input "text" at bounding box center [374, 310] width 306 height 19
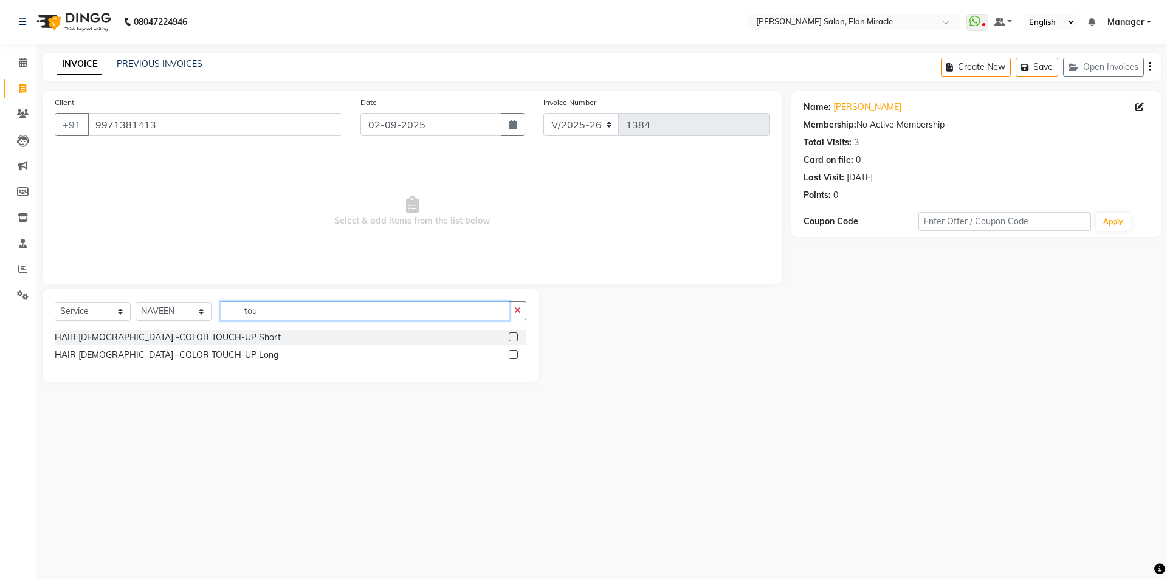
type input "tou"
click at [512, 354] on label at bounding box center [513, 354] width 9 height 9
click at [512, 354] on input "checkbox" at bounding box center [513, 355] width 8 height 8
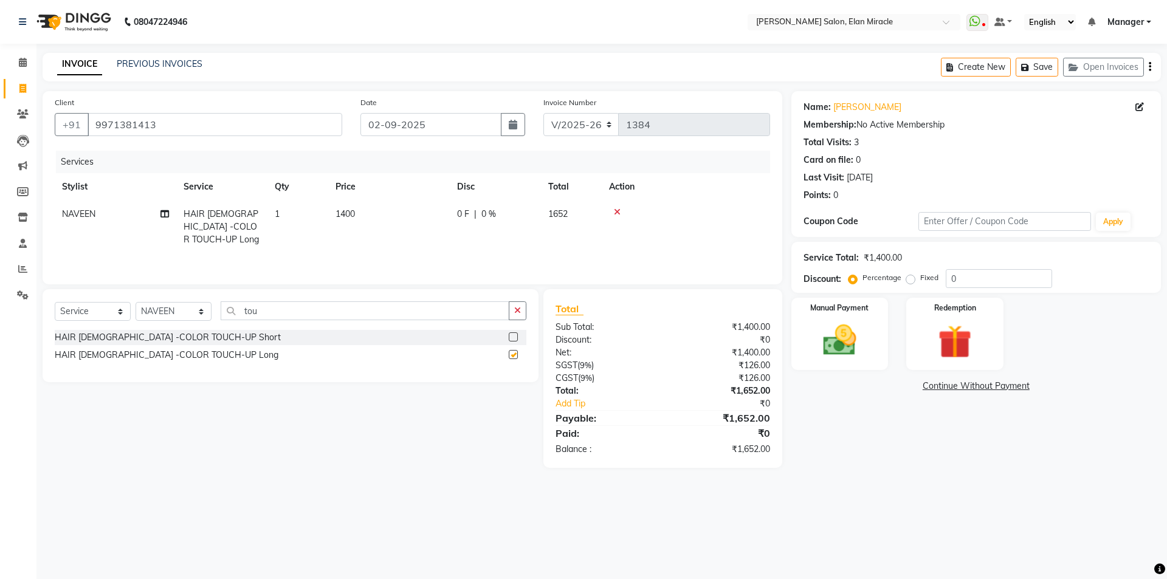
checkbox input "false"
drag, startPoint x: 964, startPoint y: 281, endPoint x: 945, endPoint y: 285, distance: 19.9
click at [946, 285] on input "0" at bounding box center [999, 278] width 106 height 19
type input "15"
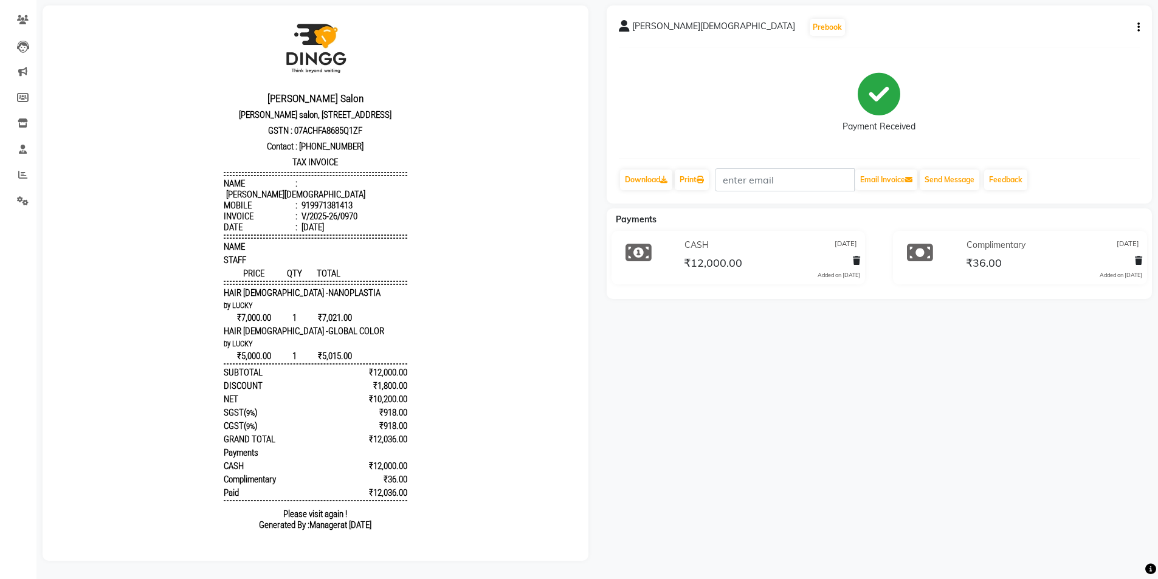
scroll to position [29, 0]
drag, startPoint x: 308, startPoint y: 317, endPoint x: 344, endPoint y: 315, distance: 35.9
click at [344, 315] on div "₹7,000.00 1 ₹7,021.00" at bounding box center [316, 315] width 184 height 11
drag, startPoint x: 309, startPoint y: 355, endPoint x: 354, endPoint y: 353, distance: 45.0
click at [354, 353] on div "₹5,000.00 1 ₹5,015.00" at bounding box center [316, 353] width 184 height 11
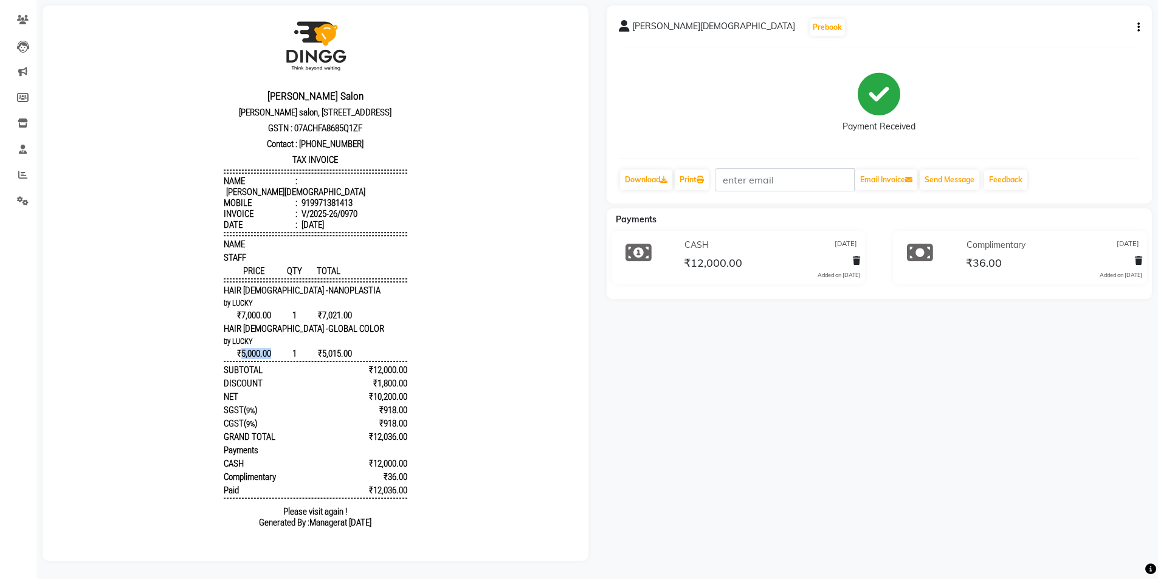
drag, startPoint x: 231, startPoint y: 351, endPoint x: 261, endPoint y: 349, distance: 30.4
click at [261, 349] on span "₹5,000.00" at bounding box center [254, 353] width 61 height 11
click at [437, 320] on body "Madonna Salon Madonna salon, 1st floor Elan Miracle, Northern Peripheral Rd, Se…" at bounding box center [316, 272] width 512 height 535
drag, startPoint x: 261, startPoint y: 289, endPoint x: 327, endPoint y: 294, distance: 65.8
click at [327, 294] on div "HAIR [DEMOGRAPHIC_DATA] -NANOPLASTIA" at bounding box center [316, 290] width 184 height 11
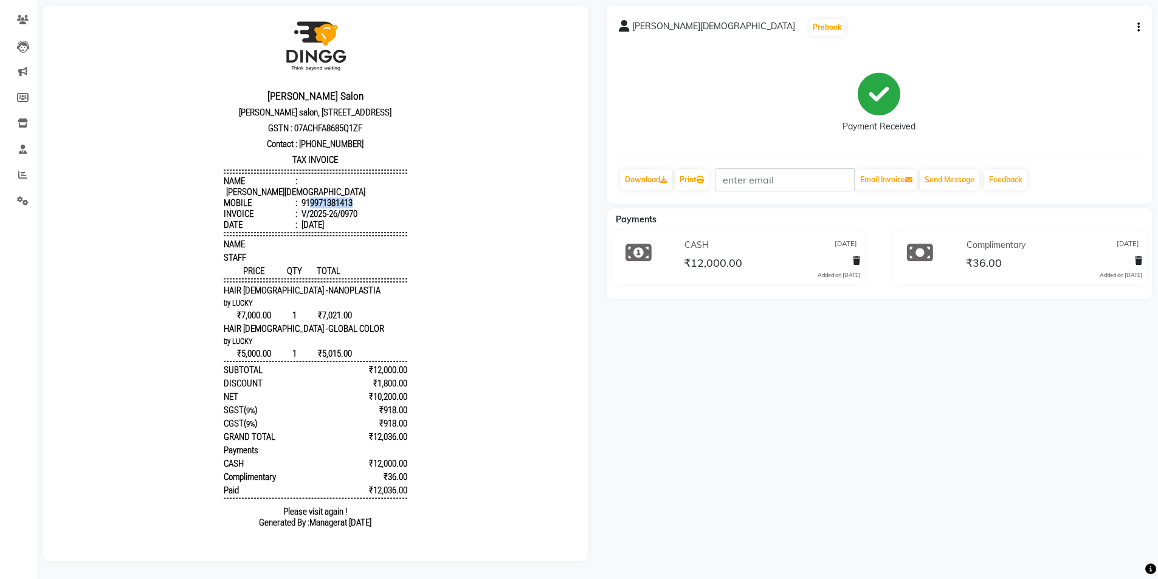
drag, startPoint x: 348, startPoint y: 199, endPoint x: 301, endPoint y: 203, distance: 46.3
click at [301, 203] on li "Mobile : 919971381413" at bounding box center [316, 203] width 184 height 11
copy div "9971381413"
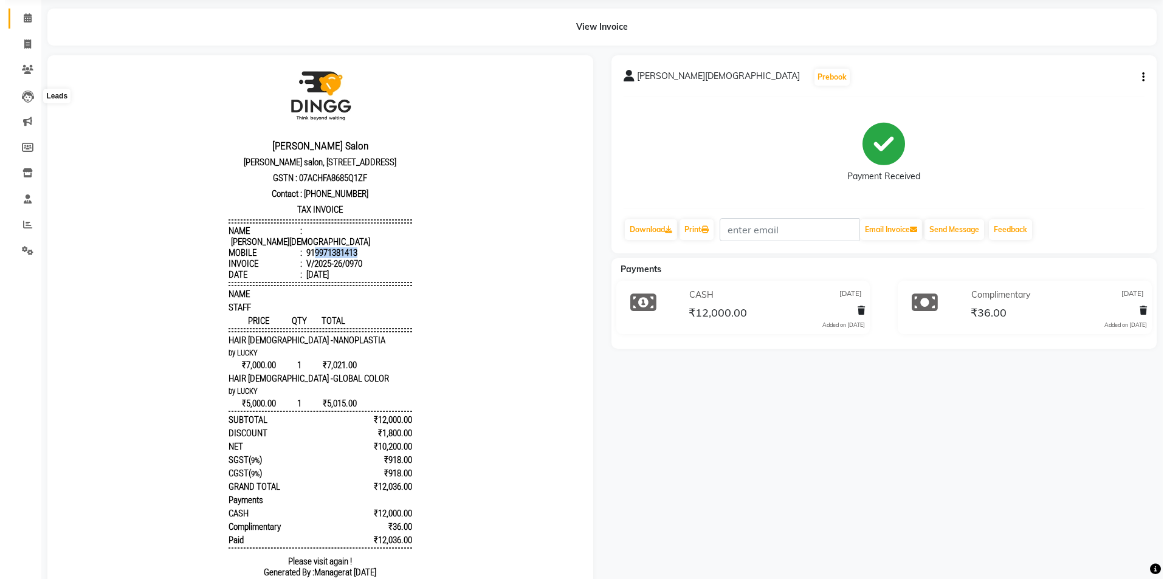
scroll to position [0, 0]
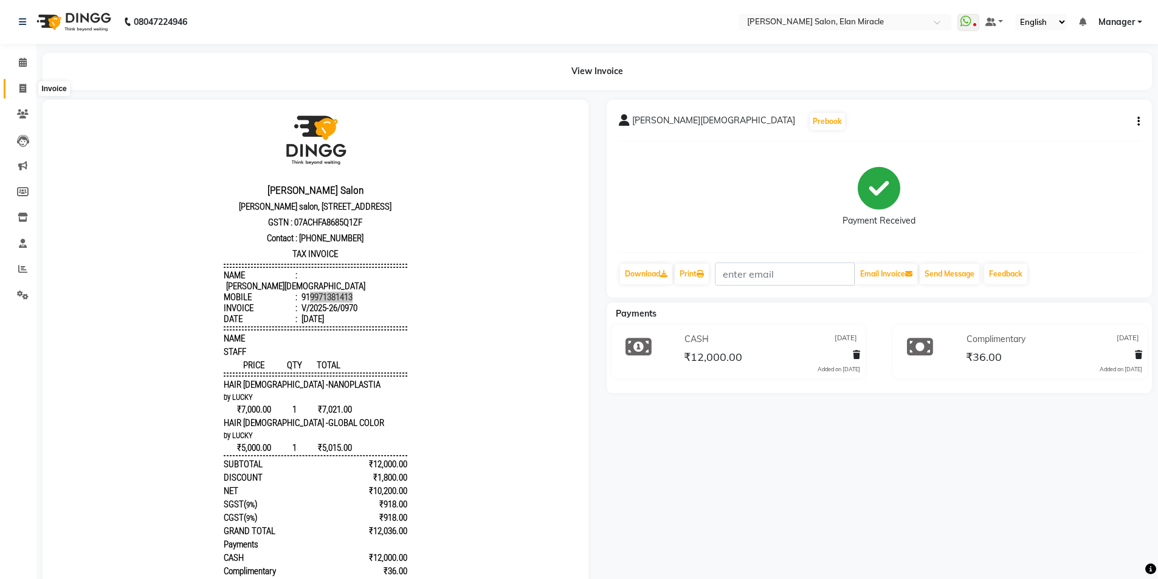
click at [23, 91] on icon at bounding box center [22, 88] width 7 height 9
select select "service"
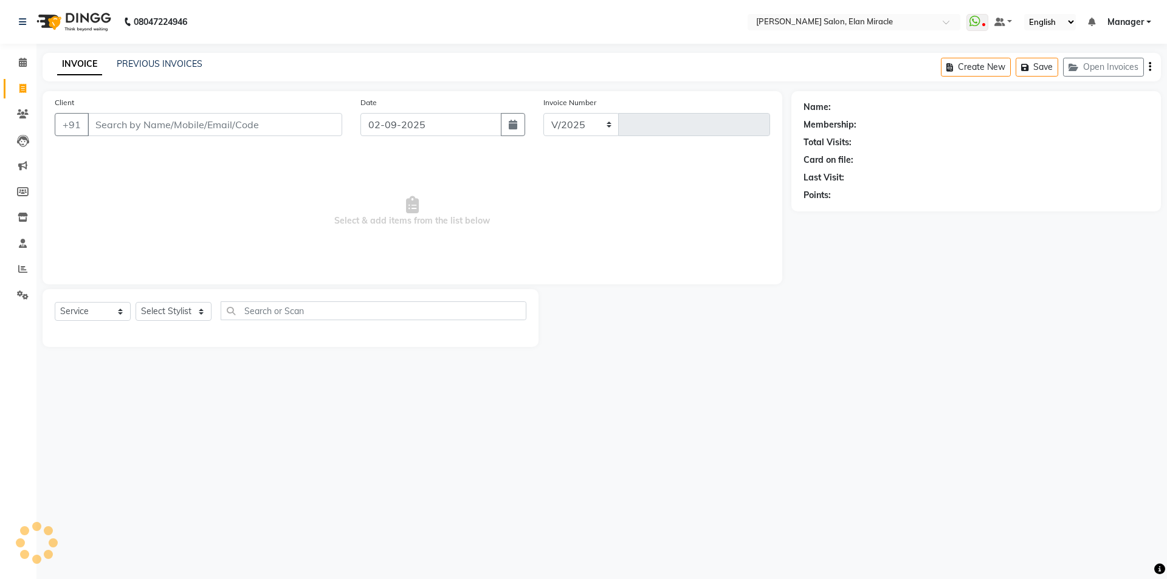
select select "7738"
type input "1384"
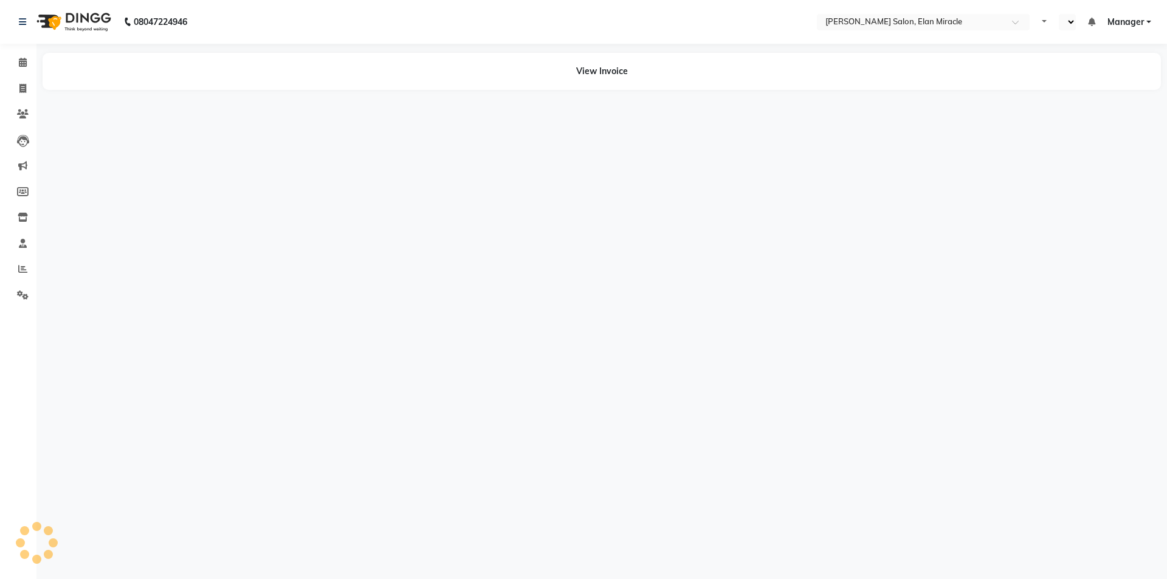
select select "en"
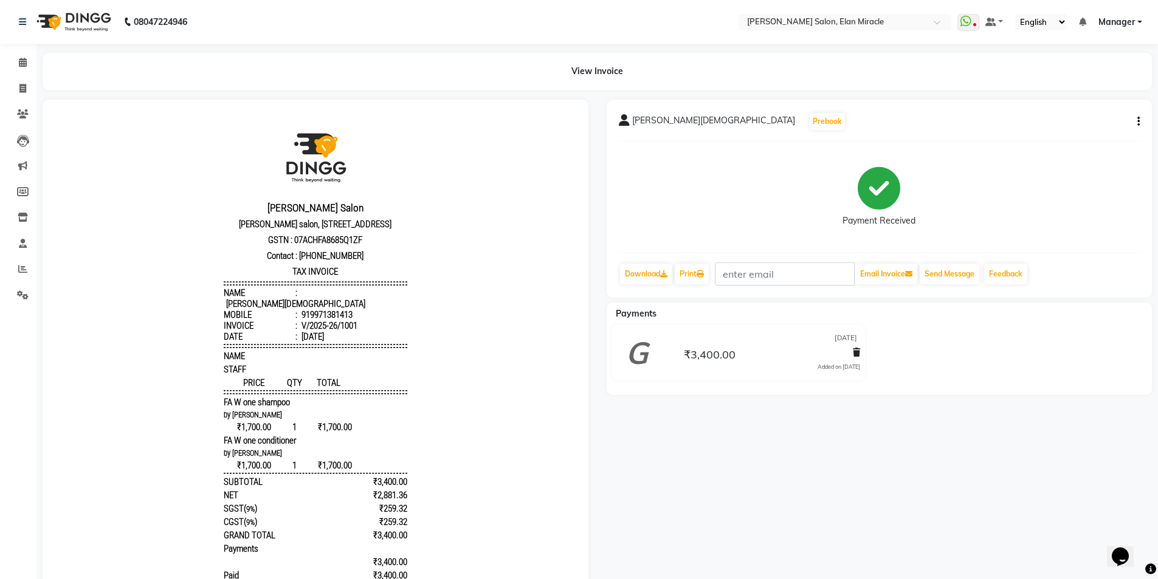
scroll to position [10, 0]
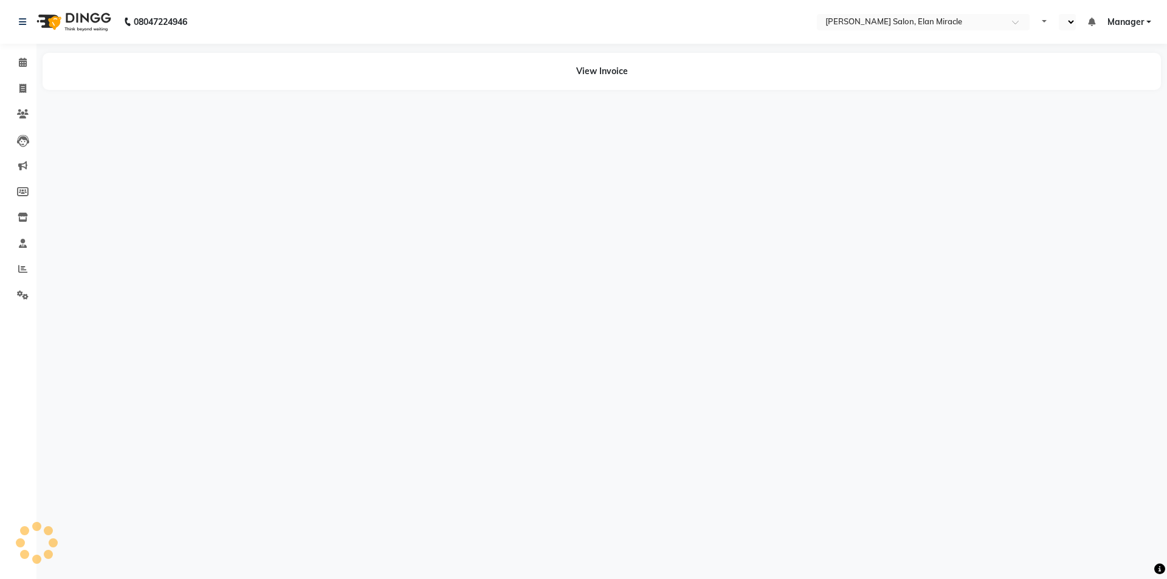
select select "en"
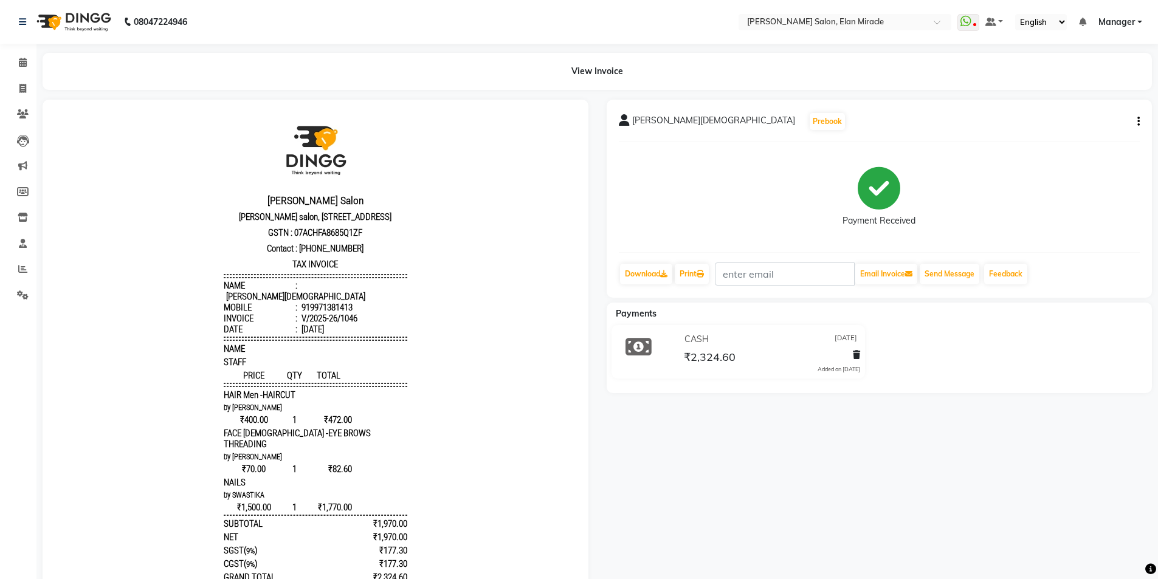
scroll to position [10, 0]
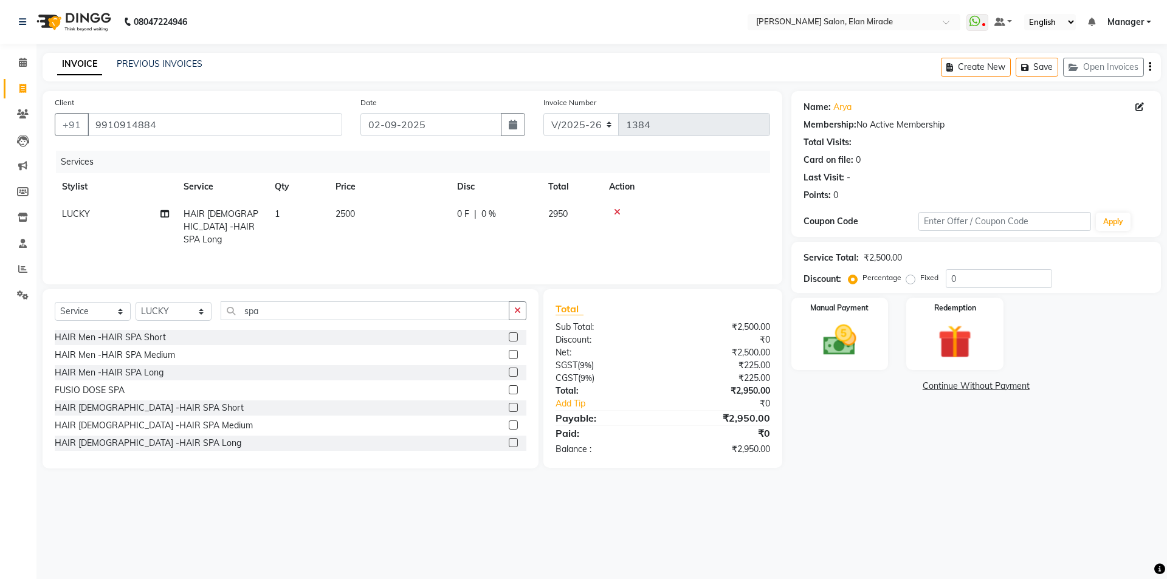
select select "7738"
select select "service"
click at [187, 314] on select "Select Stylist [PERSON_NAME] ANKIT [PERSON_NAME] [PERSON_NAME] Manager [PERSON_…" at bounding box center [174, 311] width 76 height 19
select select "84023"
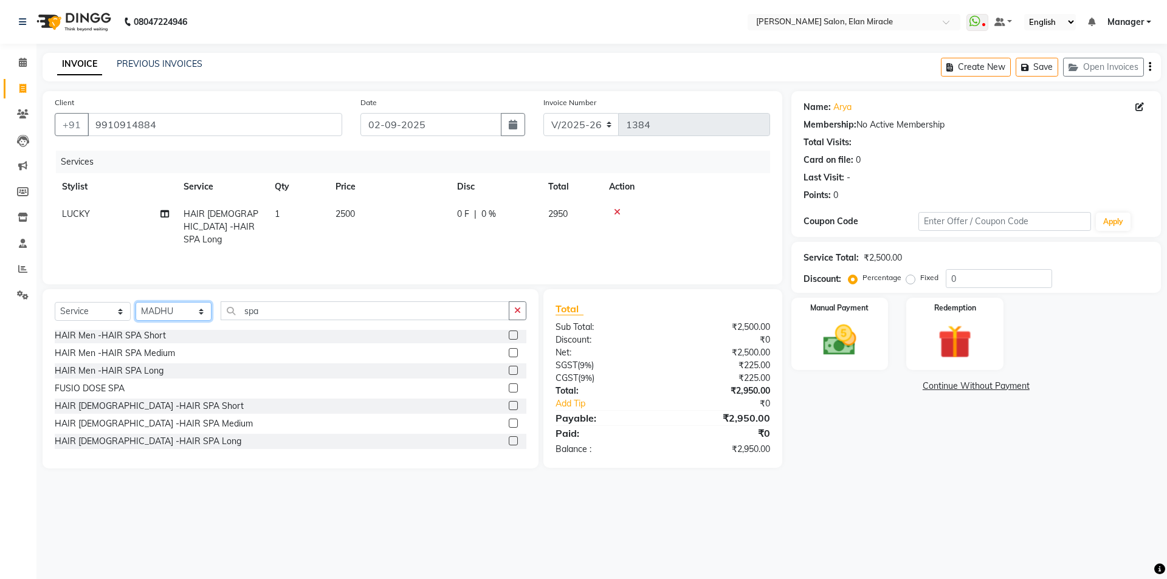
click at [136, 302] on select "Select Stylist [PERSON_NAME] ANKIT [PERSON_NAME] [PERSON_NAME] Manager [PERSON_…" at bounding box center [174, 311] width 76 height 19
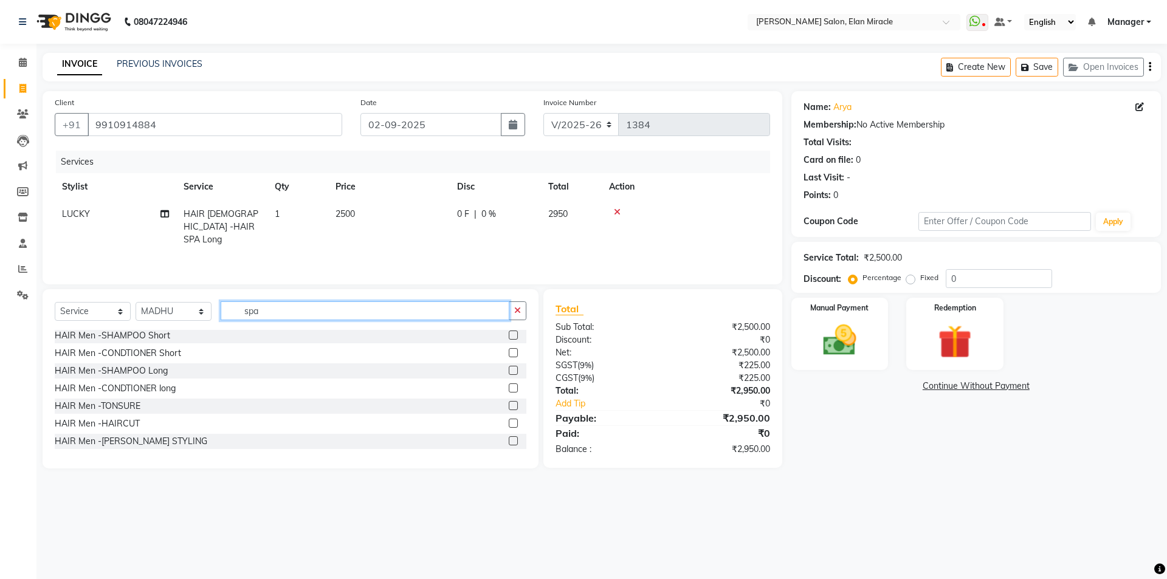
drag, startPoint x: 298, startPoint y: 312, endPoint x: 176, endPoint y: 288, distance: 124.6
click at [176, 288] on div "Client [PHONE_NUMBER] Date [DATE] Invoice Number V/2025 V/[PHONE_NUMBER] Servic…" at bounding box center [412, 279] width 758 height 377
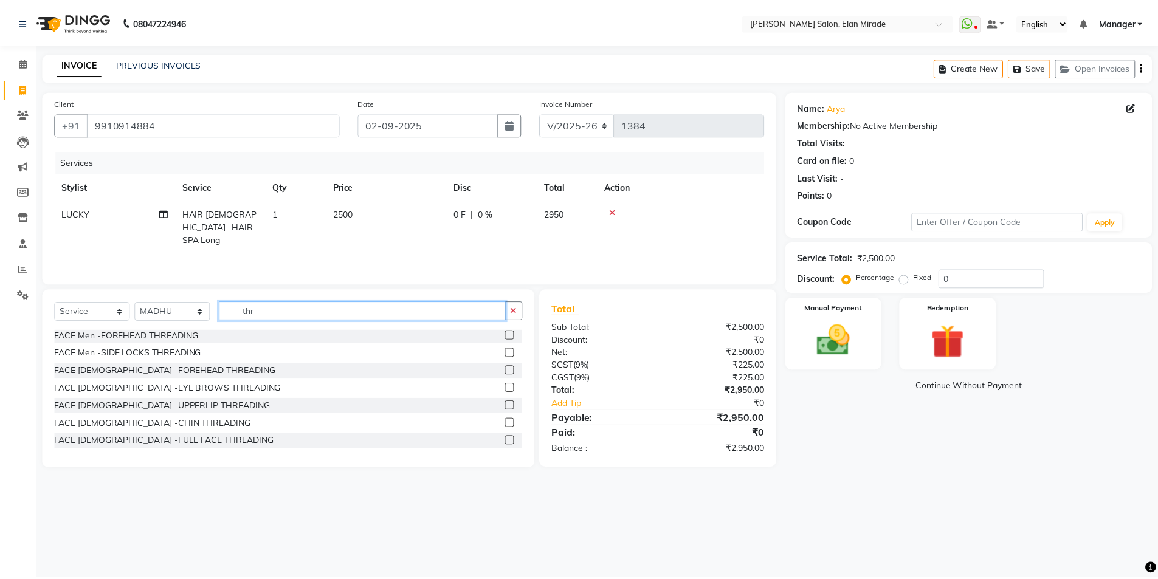
scroll to position [0, 0]
type input "thr"
click at [509, 391] on label at bounding box center [513, 389] width 9 height 9
click at [509, 391] on input "checkbox" at bounding box center [513, 391] width 8 height 8
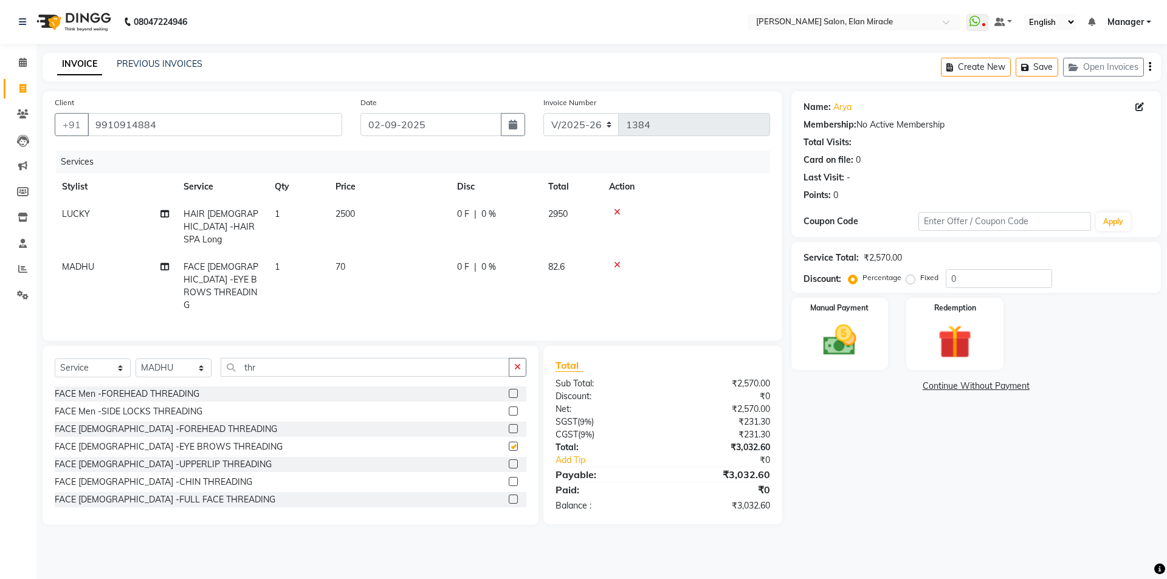
checkbox input "false"
drag, startPoint x: 324, startPoint y: 354, endPoint x: 171, endPoint y: 359, distance: 153.2
click at [171, 359] on div "Select Service Product Membership Package Voucher Prepaid Gift Card Select Styl…" at bounding box center [291, 372] width 472 height 29
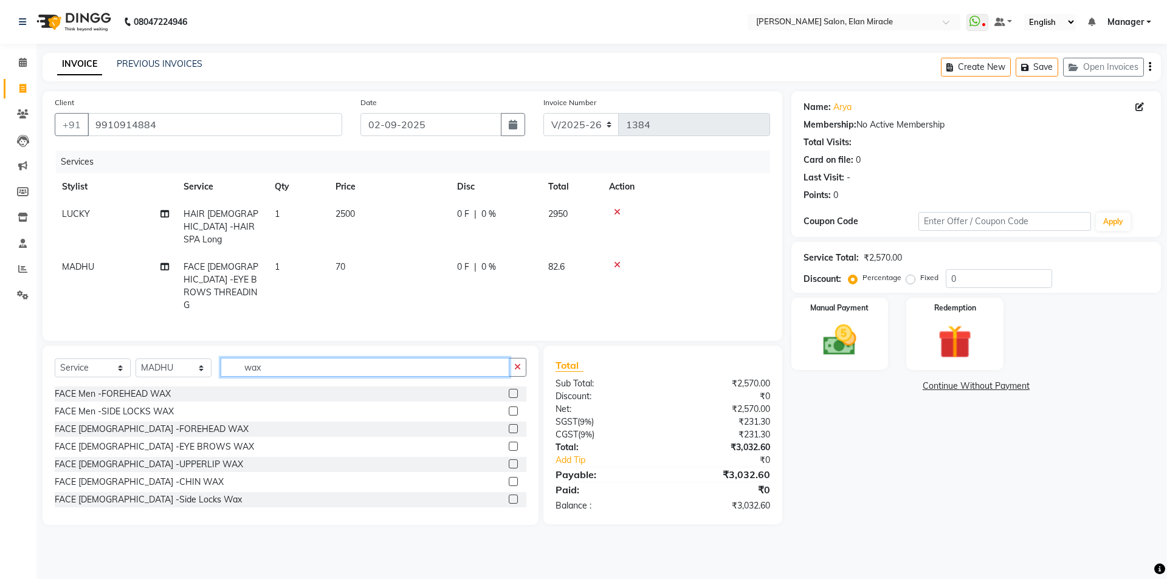
type input "wax"
click at [509, 460] on label at bounding box center [513, 464] width 9 height 9
click at [509, 461] on input "checkbox" at bounding box center [513, 465] width 8 height 8
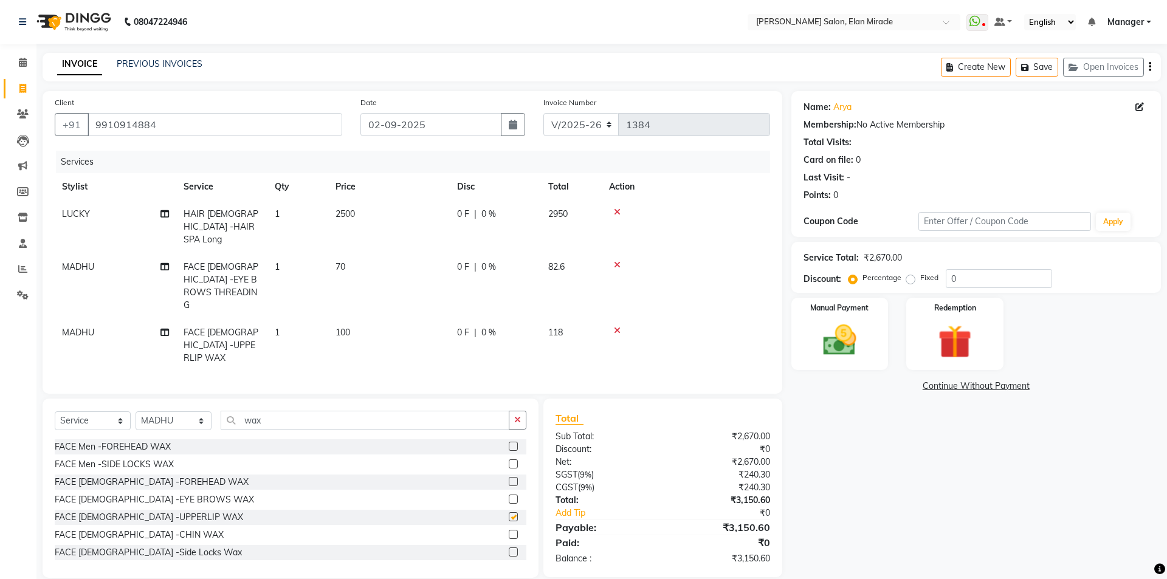
checkbox input "false"
click at [860, 337] on img at bounding box center [839, 340] width 57 height 40
click at [1016, 386] on span "UPI" at bounding box center [1009, 387] width 19 height 14
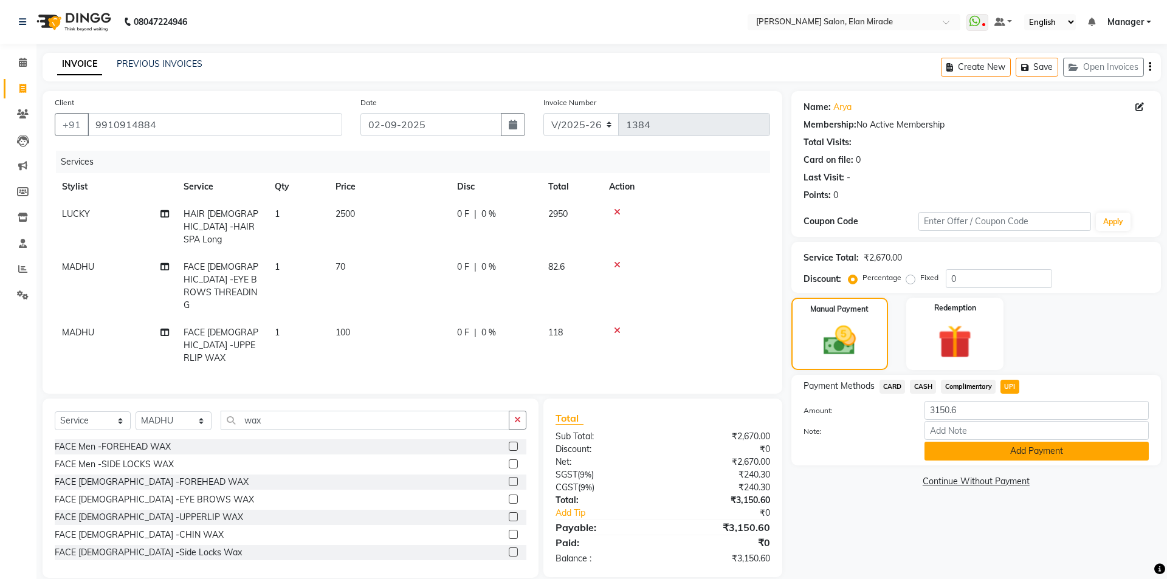
click at [1003, 450] on button "Add Payment" at bounding box center [1036, 451] width 224 height 19
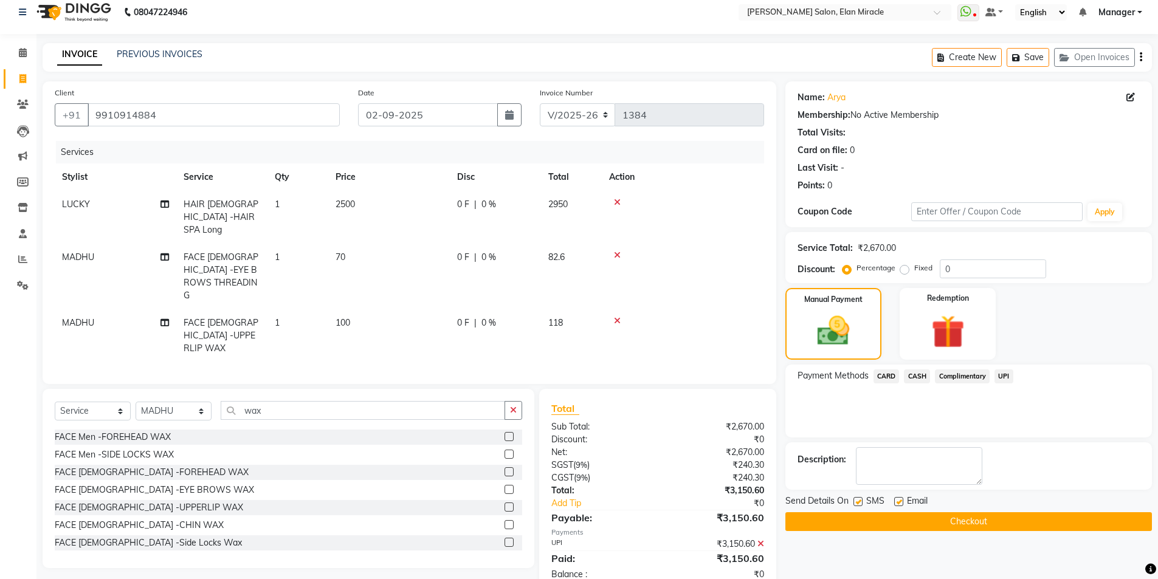
scroll to position [13, 0]
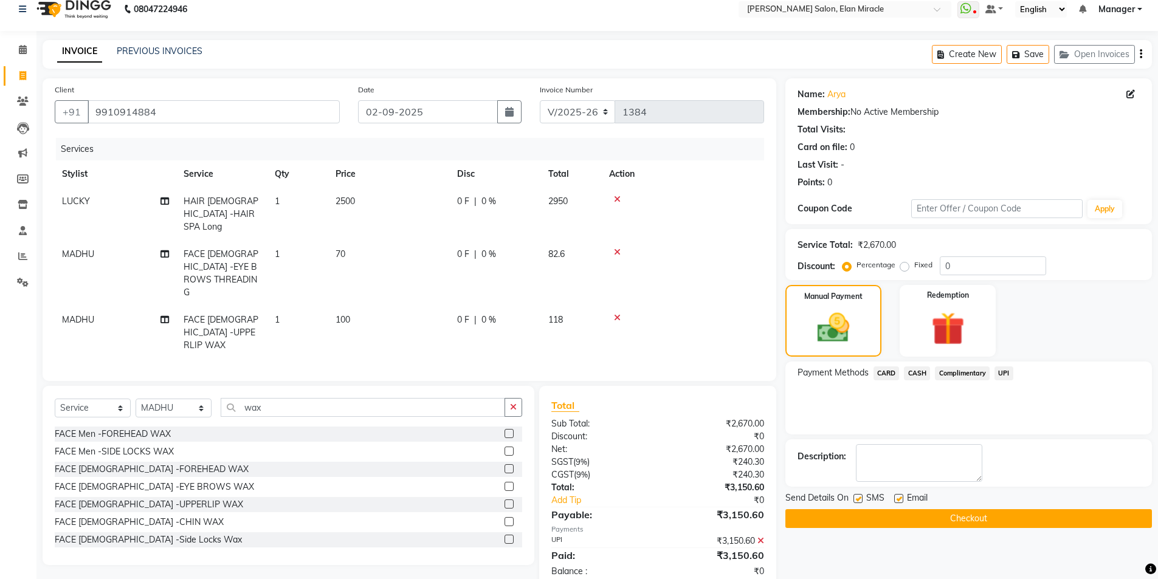
click at [980, 514] on button "Checkout" at bounding box center [968, 518] width 367 height 19
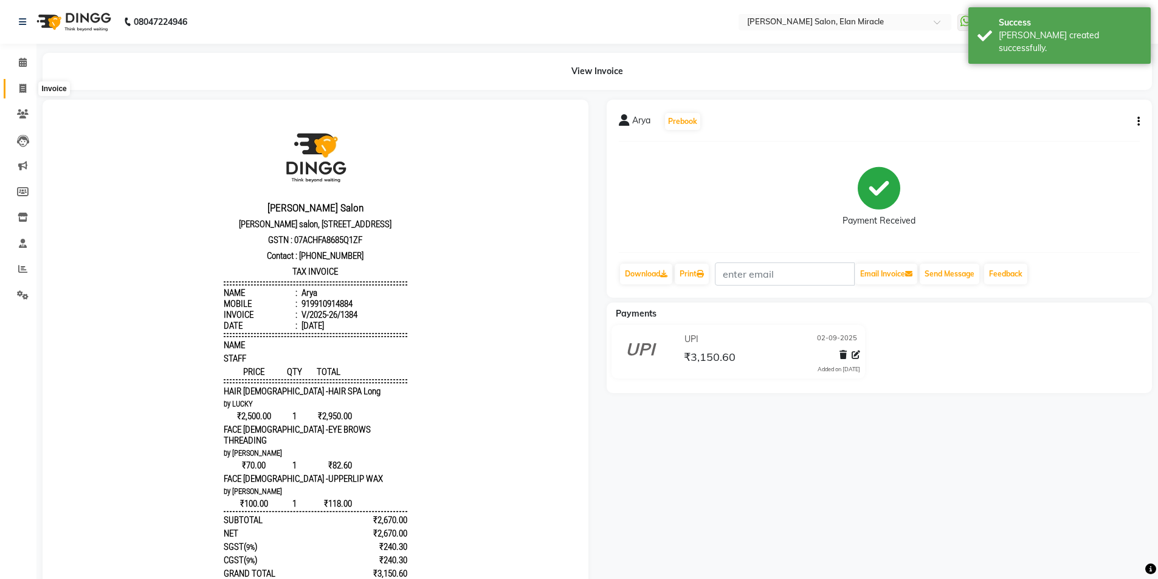
click at [22, 92] on icon at bounding box center [22, 88] width 7 height 9
select select "7738"
select select "service"
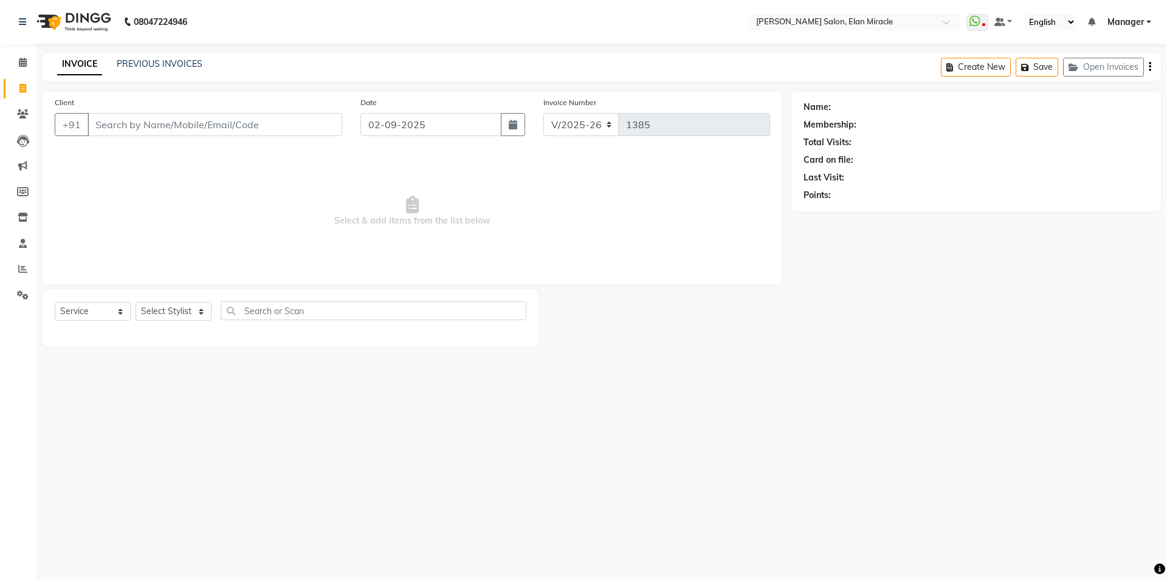
drag, startPoint x: 130, startPoint y: 176, endPoint x: 94, endPoint y: 153, distance: 42.3
click at [122, 181] on span "Select & add items from the list below" at bounding box center [412, 212] width 715 height 122
click at [827, 365] on main "INVOICE PREVIOUS INVOICES Create New Save Open Invoices Client +91 Date 02-09-2…" at bounding box center [601, 209] width 1131 height 312
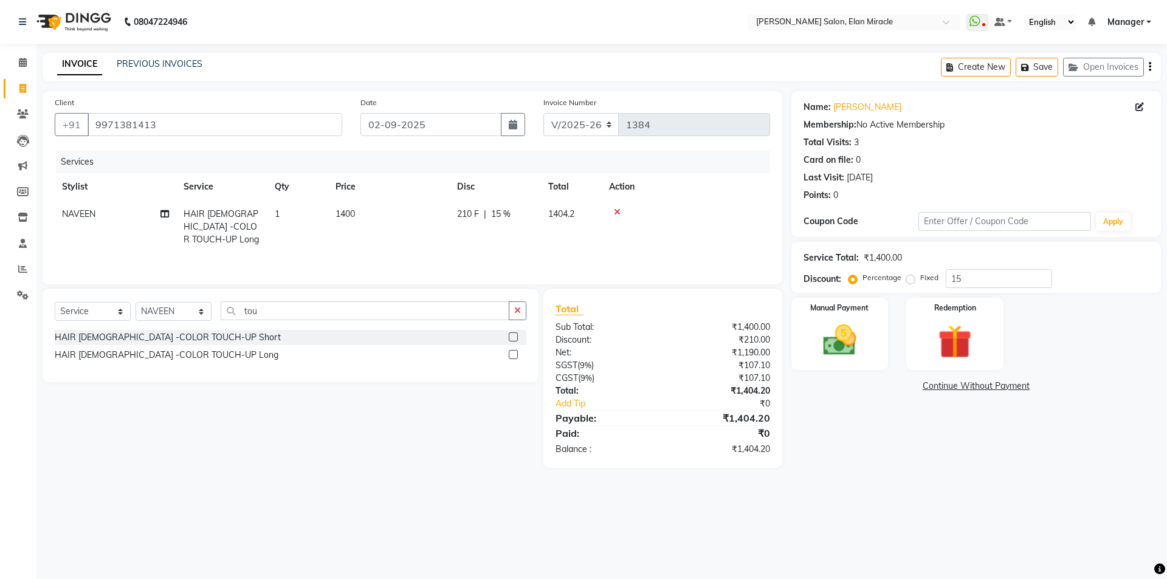
select select "7738"
select select "service"
click at [184, 312] on select "Select Stylist [PERSON_NAME] ANKIT [PERSON_NAME] [PERSON_NAME] Manager [PERSON_…" at bounding box center [174, 311] width 76 height 19
select select "84023"
click at [136, 302] on select "Select Stylist [PERSON_NAME] ANKIT [PERSON_NAME] [PERSON_NAME] Manager [PERSON_…" at bounding box center [174, 311] width 76 height 19
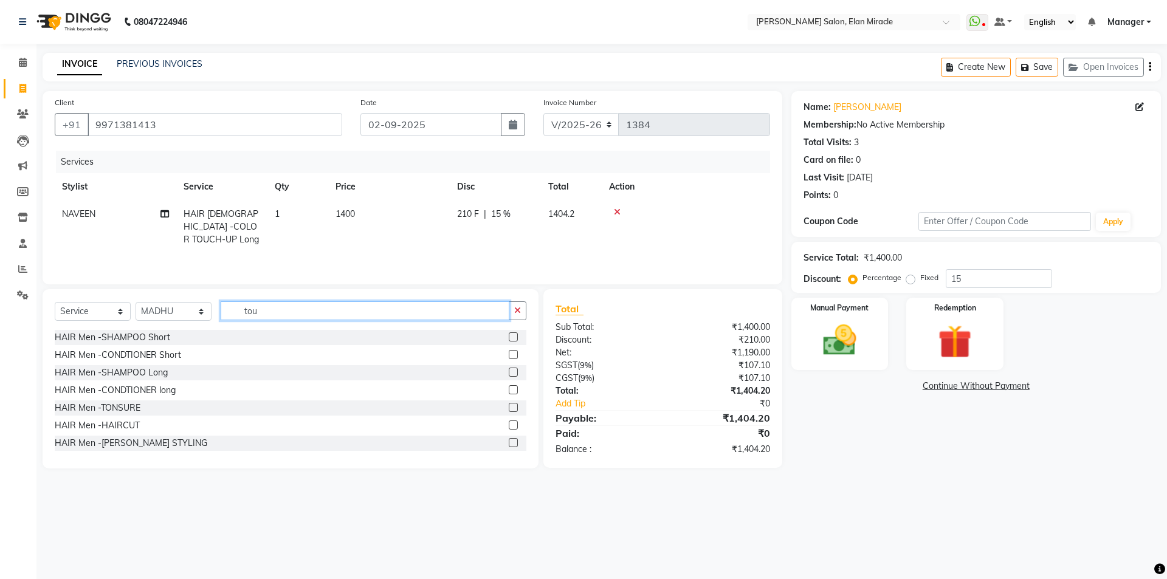
drag, startPoint x: 295, startPoint y: 311, endPoint x: 191, endPoint y: 308, distance: 104.0
click at [191, 308] on div "Select Service Product Membership Package Voucher Prepaid Gift Card Select Styl…" at bounding box center [291, 315] width 472 height 29
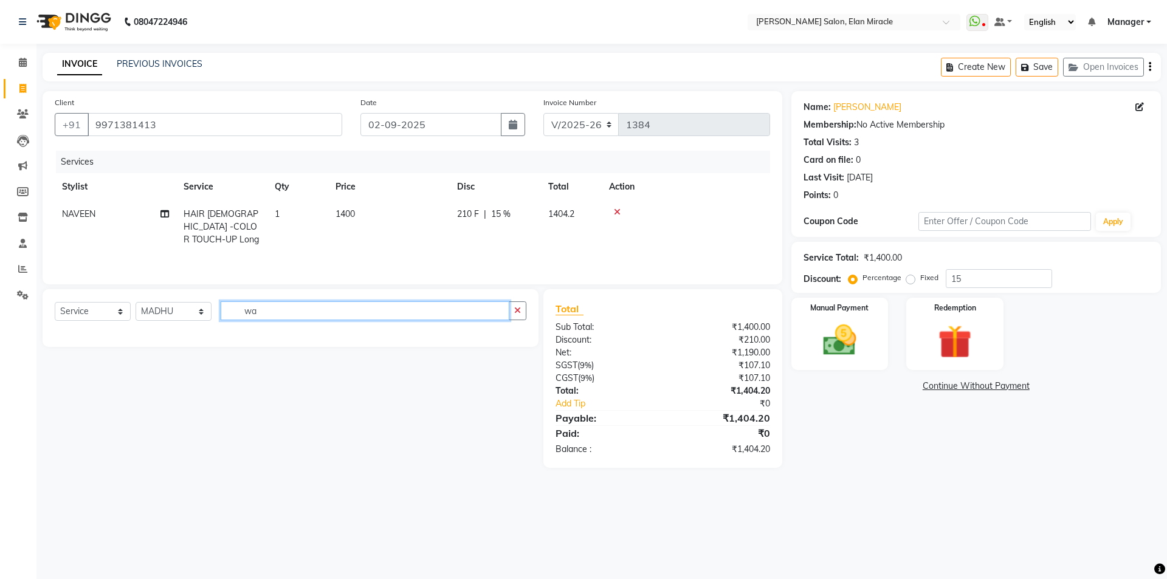
type input "w"
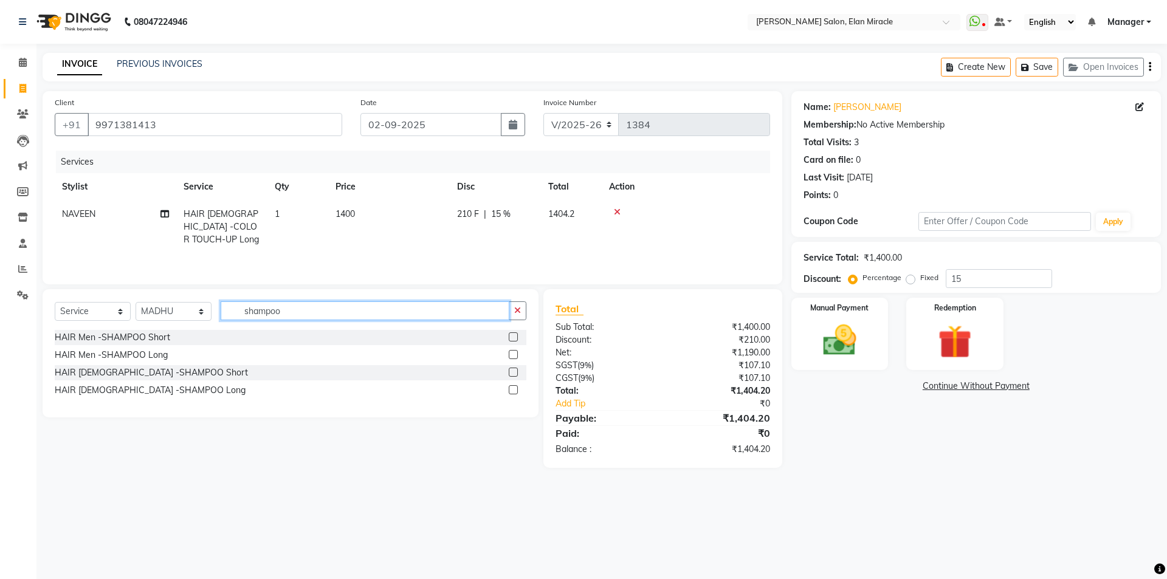
type input "shampoo"
click at [514, 385] on label at bounding box center [513, 389] width 9 height 9
click at [514, 387] on input "checkbox" at bounding box center [513, 391] width 8 height 8
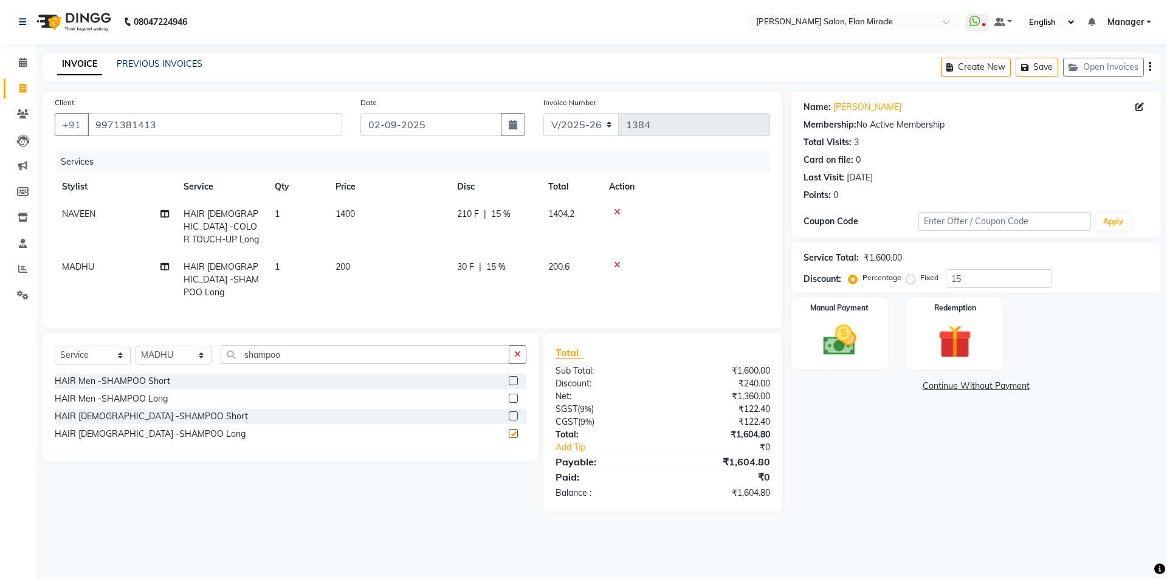
checkbox input "false"
select select "7738"
select select "service"
select select "84023"
click at [347, 275] on td "200" at bounding box center [389, 279] width 122 height 53
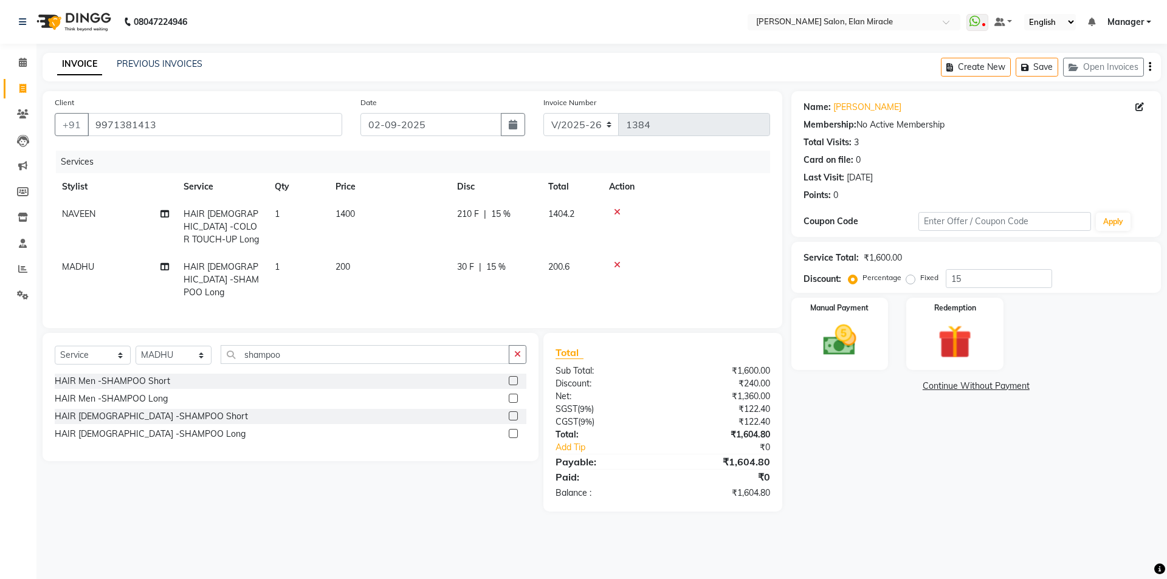
select select "84023"
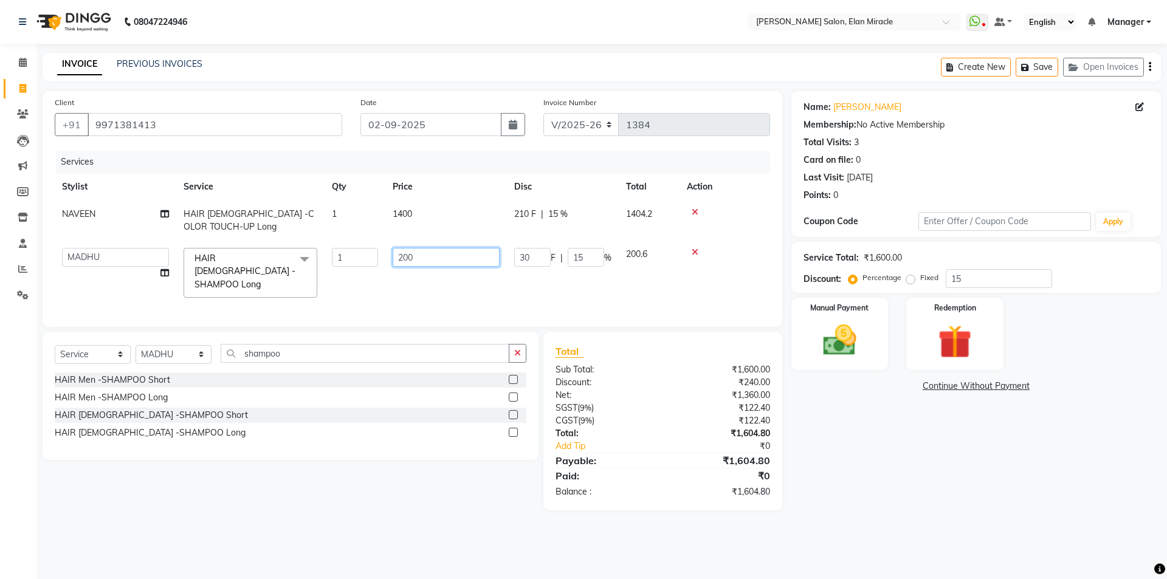
drag, startPoint x: 403, startPoint y: 254, endPoint x: 390, endPoint y: 255, distance: 12.8
click at [390, 255] on td "200" at bounding box center [446, 273] width 122 height 64
type input "300"
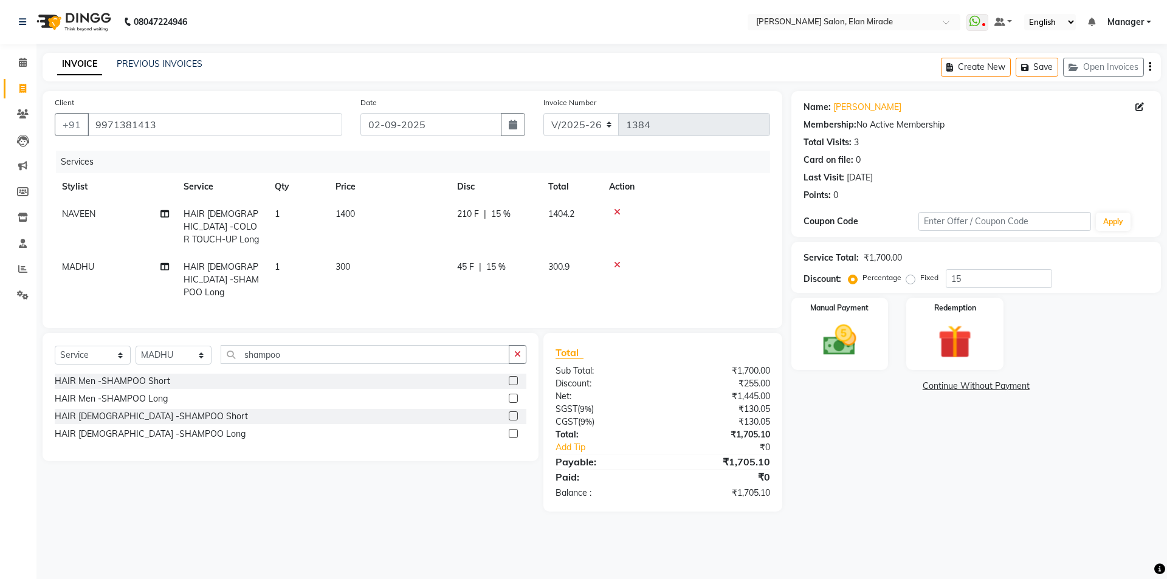
click at [417, 285] on td "300" at bounding box center [389, 279] width 122 height 53
select select "84023"
